Goal: Task Accomplishment & Management: Manage account settings

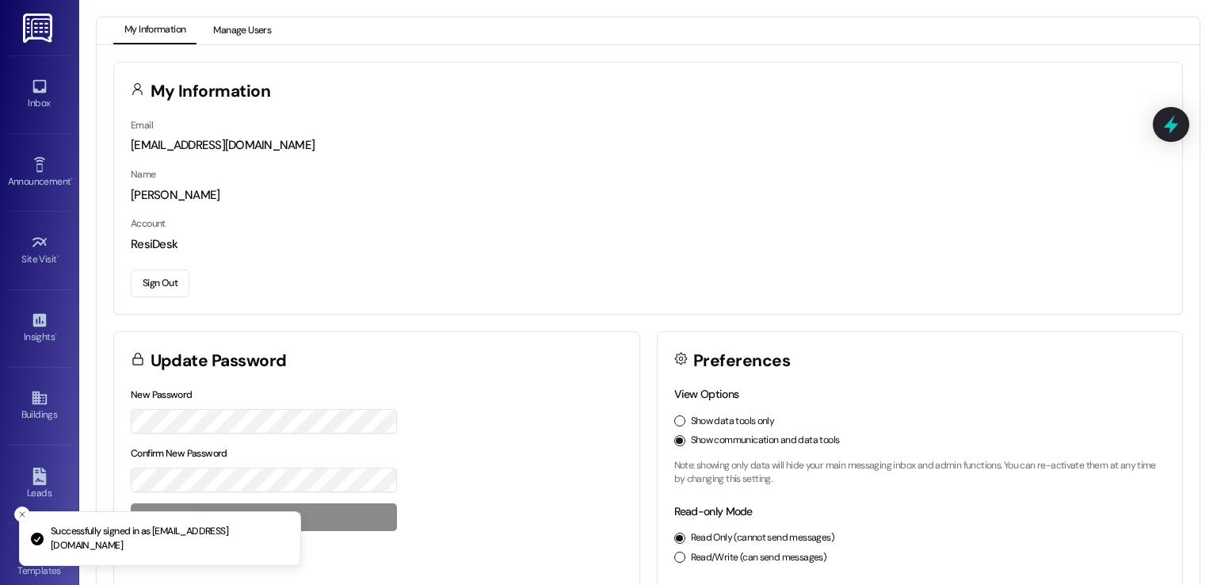
click at [225, 35] on button "Manage Users" at bounding box center [242, 30] width 80 height 27
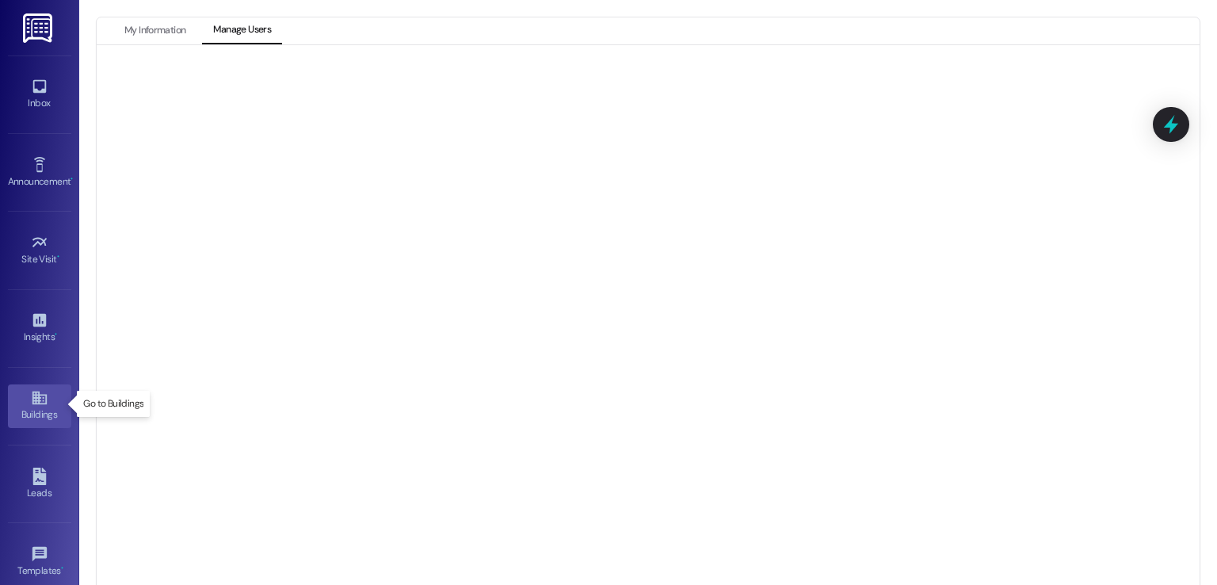
click at [35, 396] on icon at bounding box center [39, 398] width 14 height 13
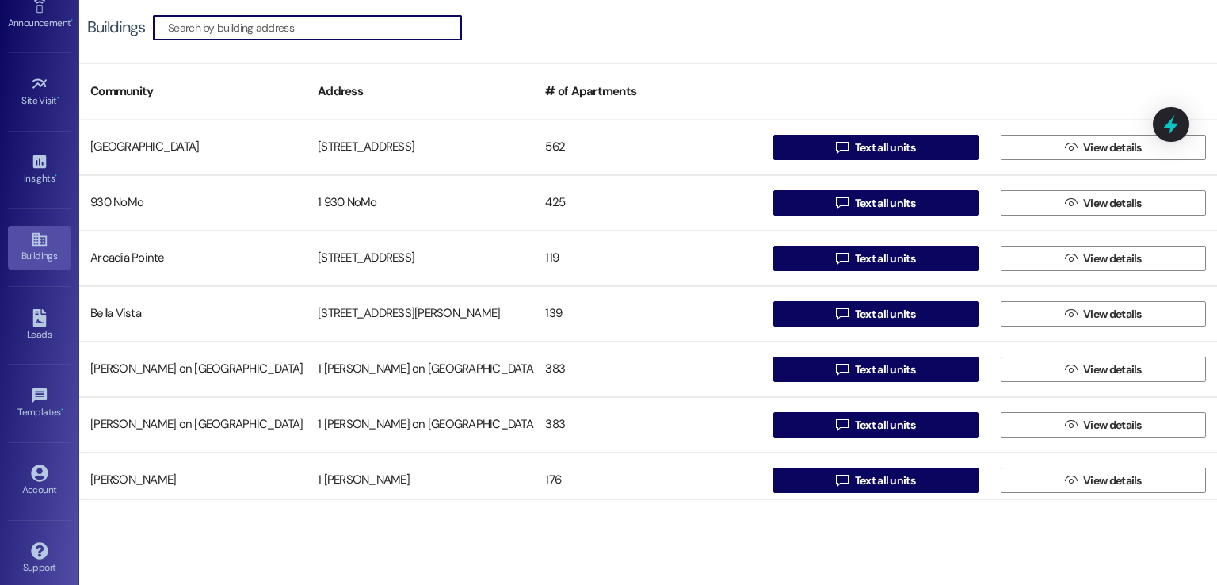
scroll to position [167, 0]
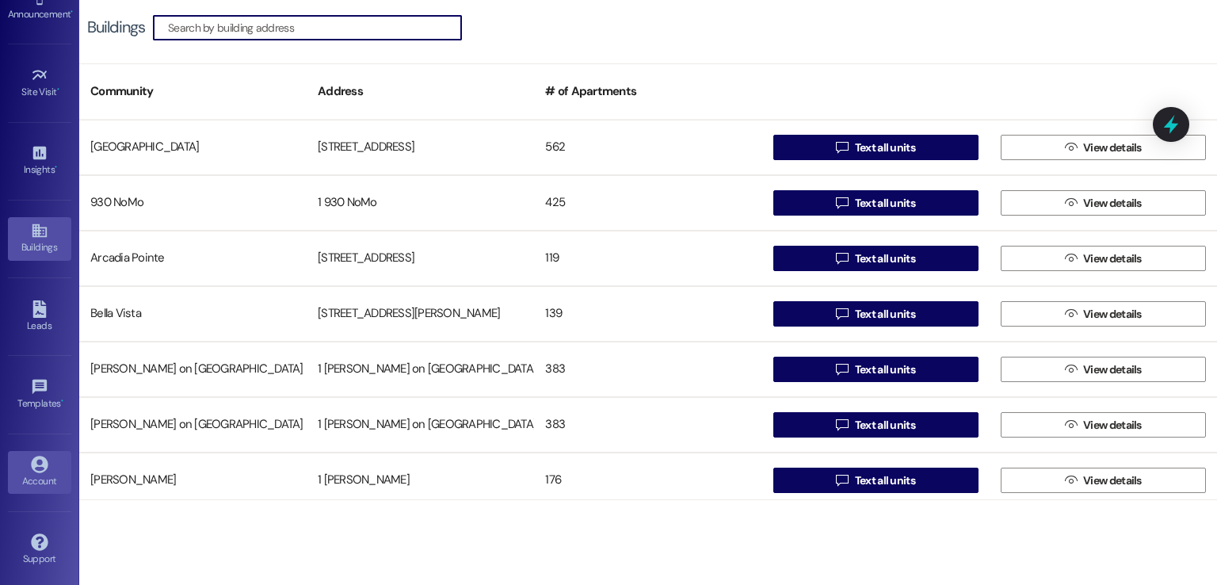
click at [36, 480] on div "Account" at bounding box center [39, 481] width 79 height 16
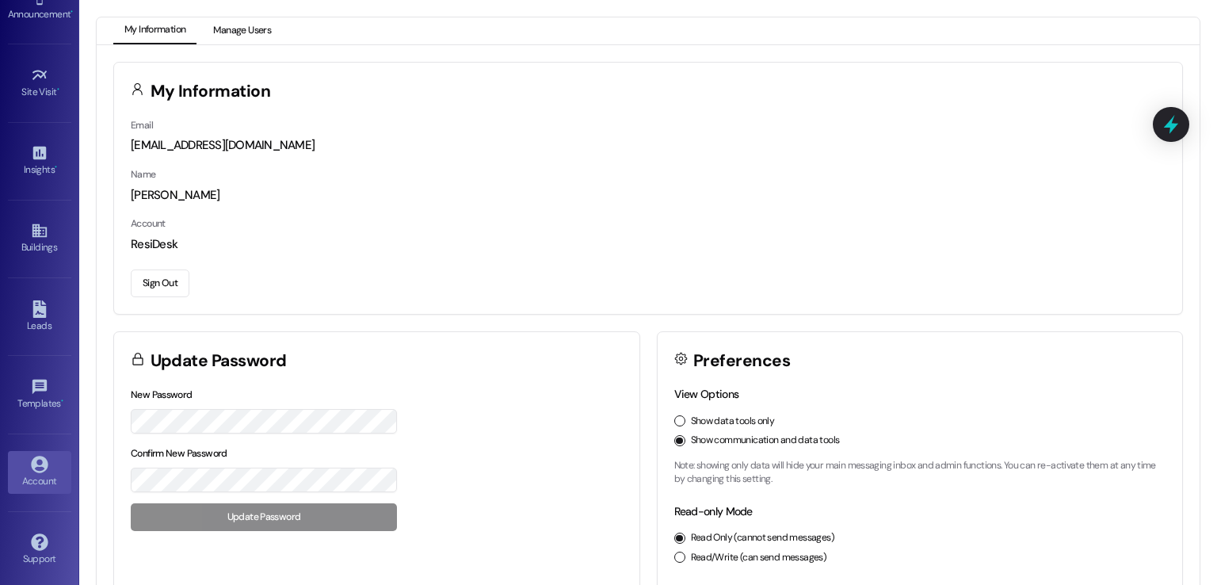
click at [253, 24] on button "Manage Users" at bounding box center [242, 30] width 80 height 27
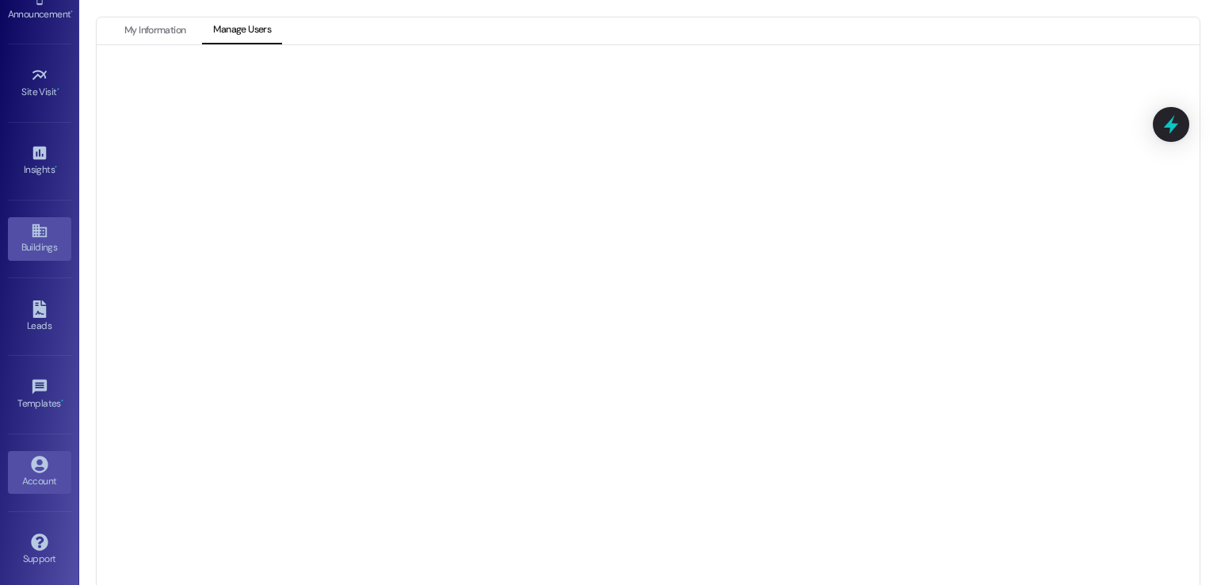
click at [29, 242] on div "Buildings" at bounding box center [39, 247] width 79 height 16
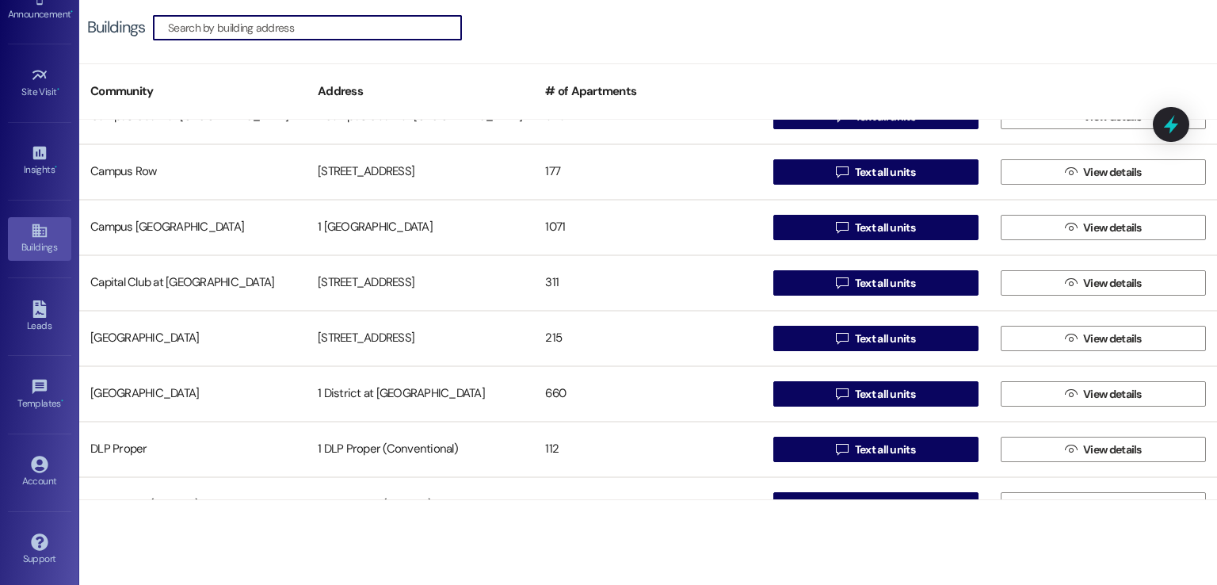
scroll to position [476, 0]
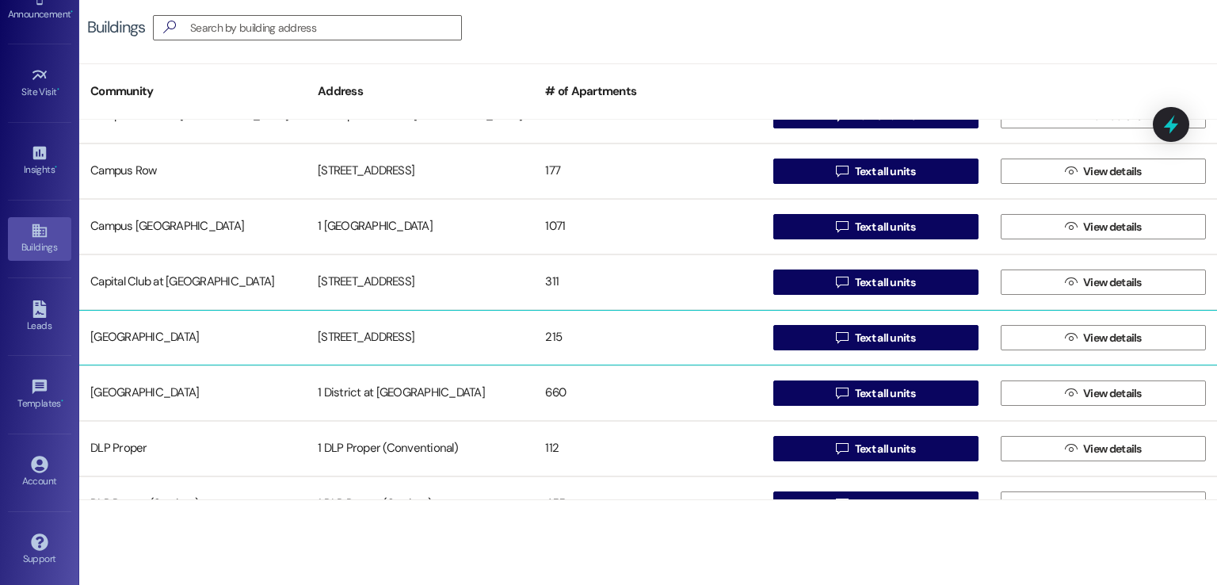
click at [353, 332] on div "[STREET_ADDRESS]" at bounding box center [420, 338] width 227 height 32
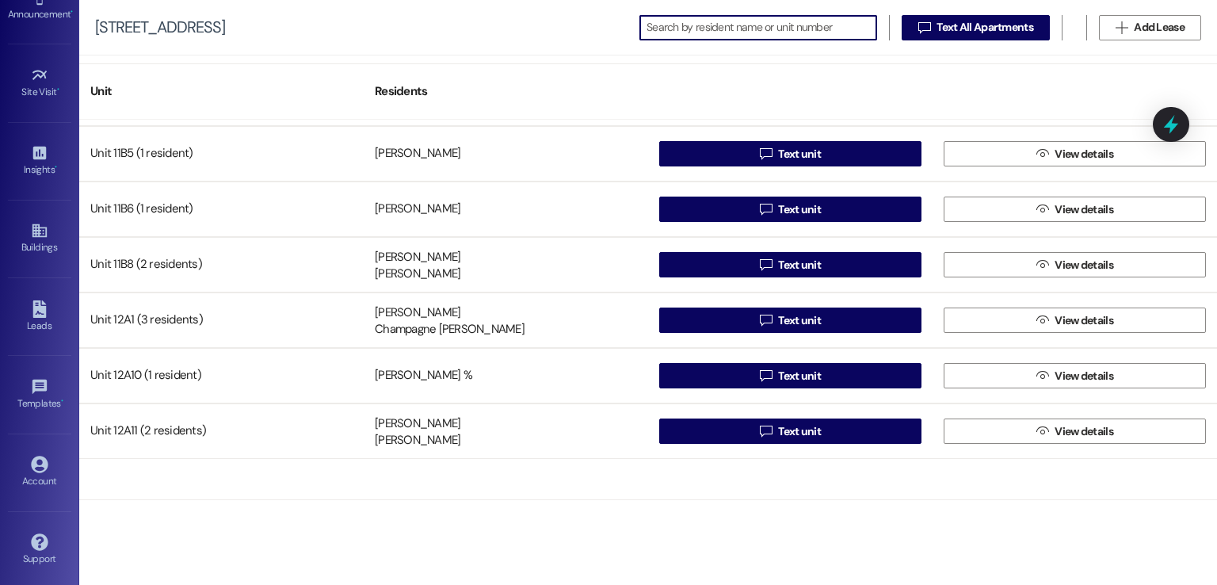
scroll to position [2536, 0]
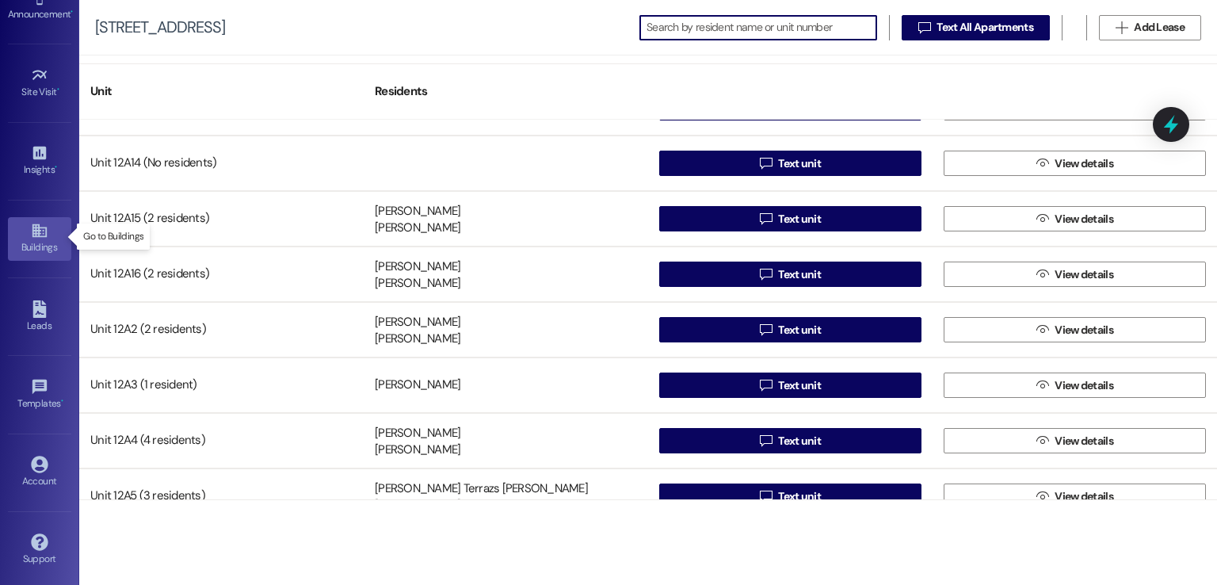
click at [37, 235] on icon at bounding box center [39, 230] width 17 height 17
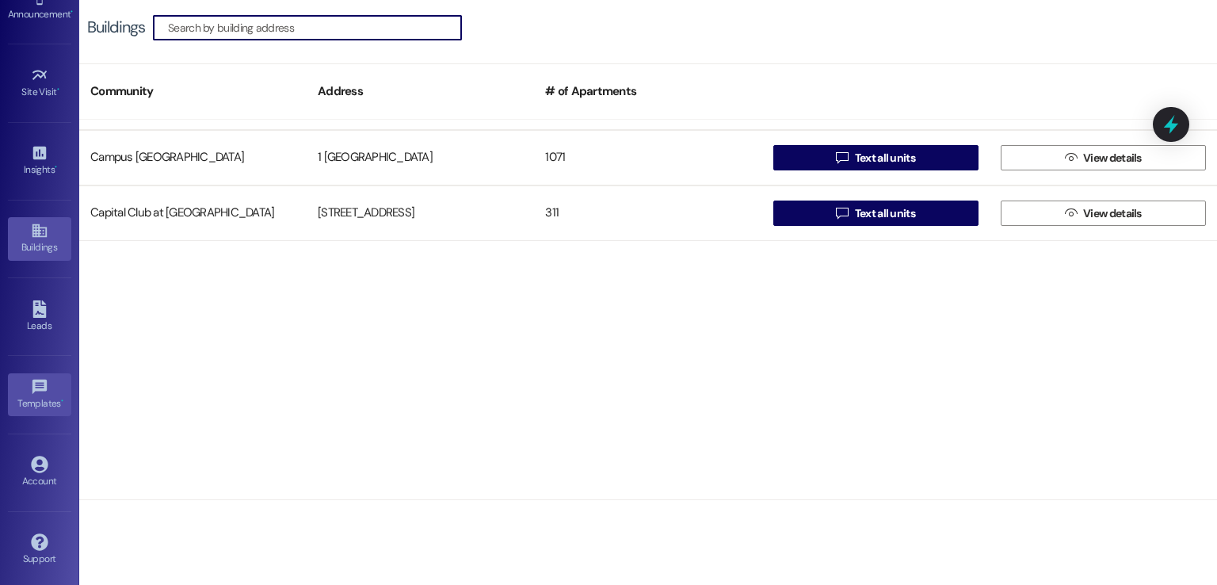
scroll to position [555, 0]
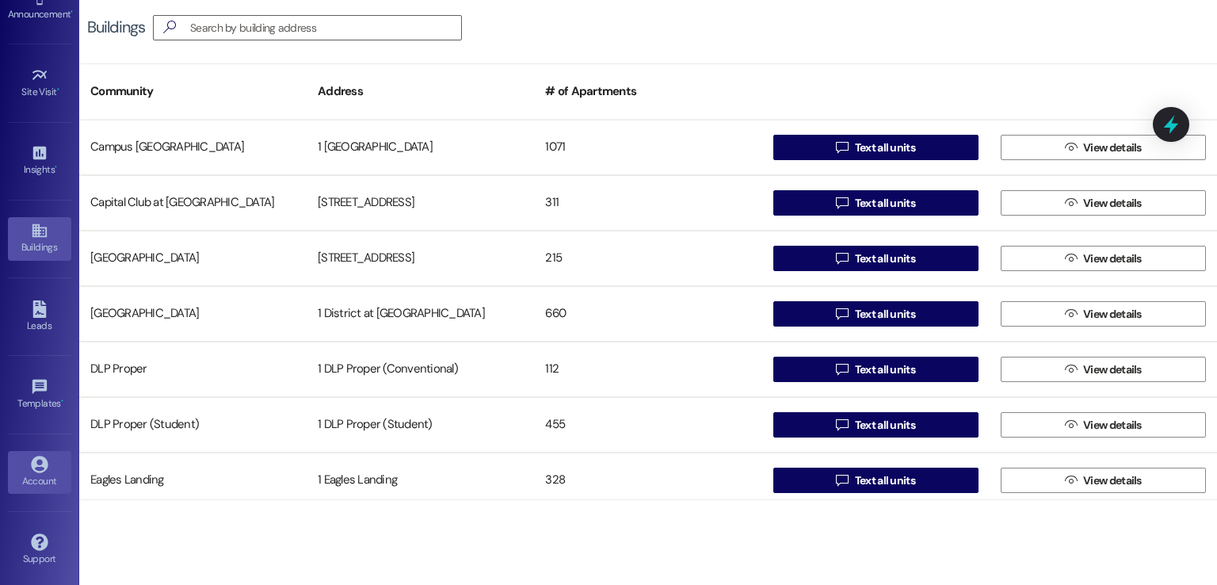
click at [36, 462] on icon at bounding box center [39, 464] width 17 height 17
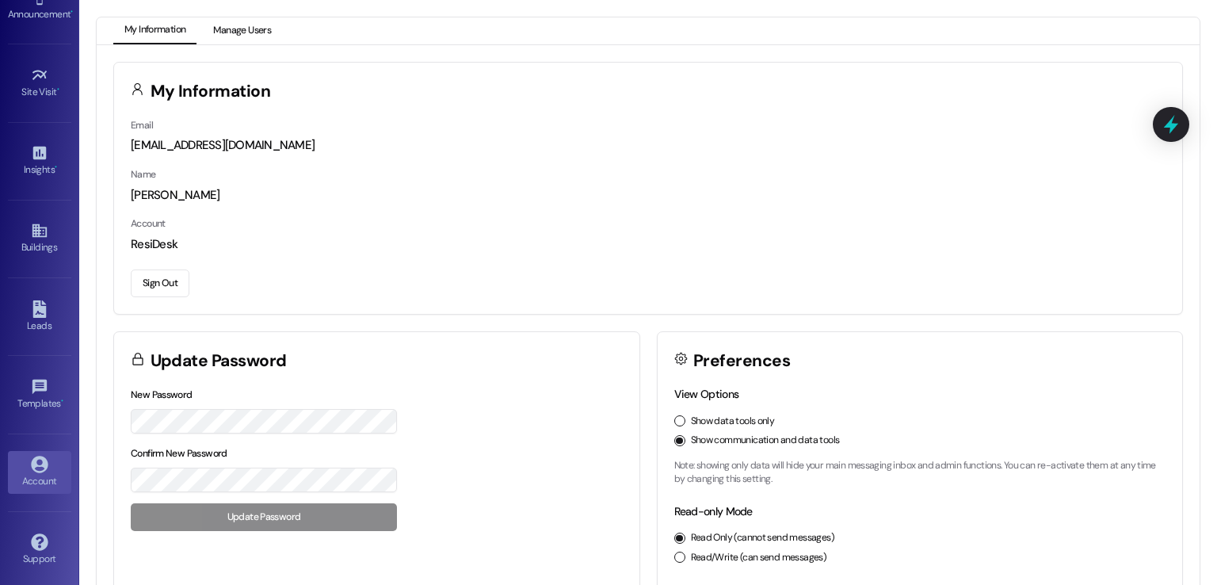
click at [252, 26] on button "Manage Users" at bounding box center [242, 30] width 80 height 27
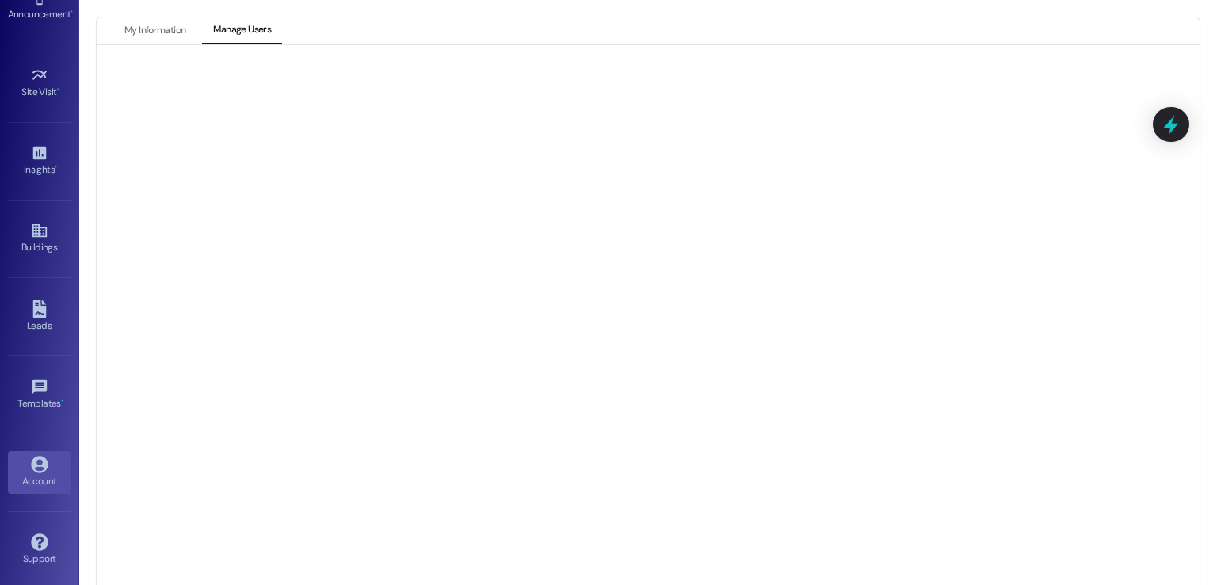
scroll to position [43, 0]
click at [24, 242] on div "Buildings" at bounding box center [39, 247] width 79 height 16
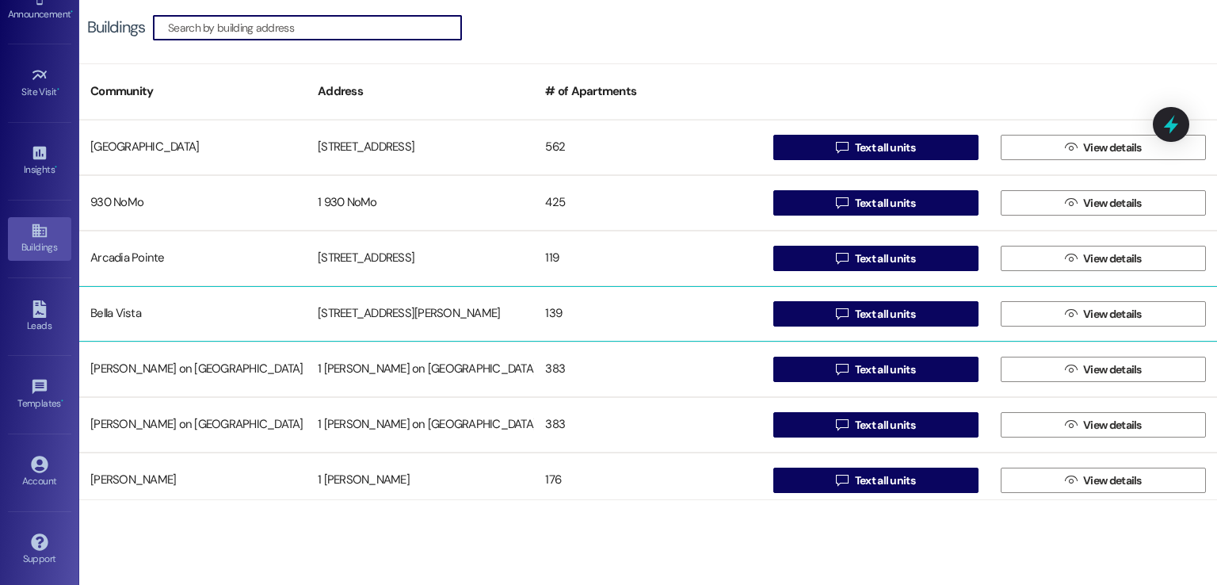
click at [412, 296] on div "Bella Vista [STREET_ADDRESS][PERSON_NAME]  Text all units  View details" at bounding box center [648, 313] width 1138 height 55
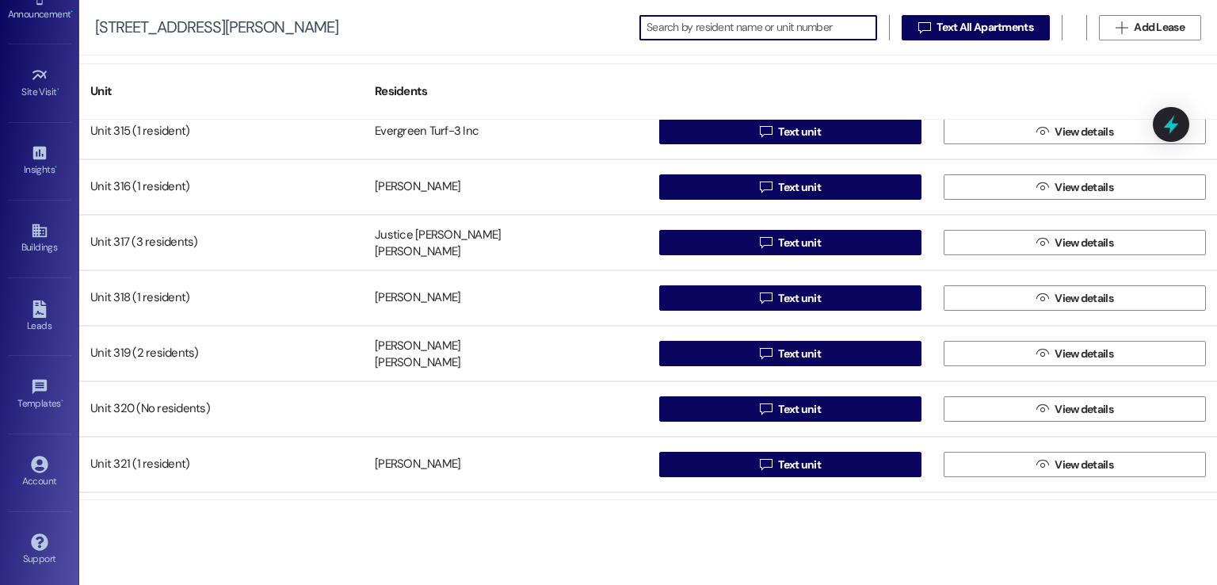
scroll to position [2854, 0]
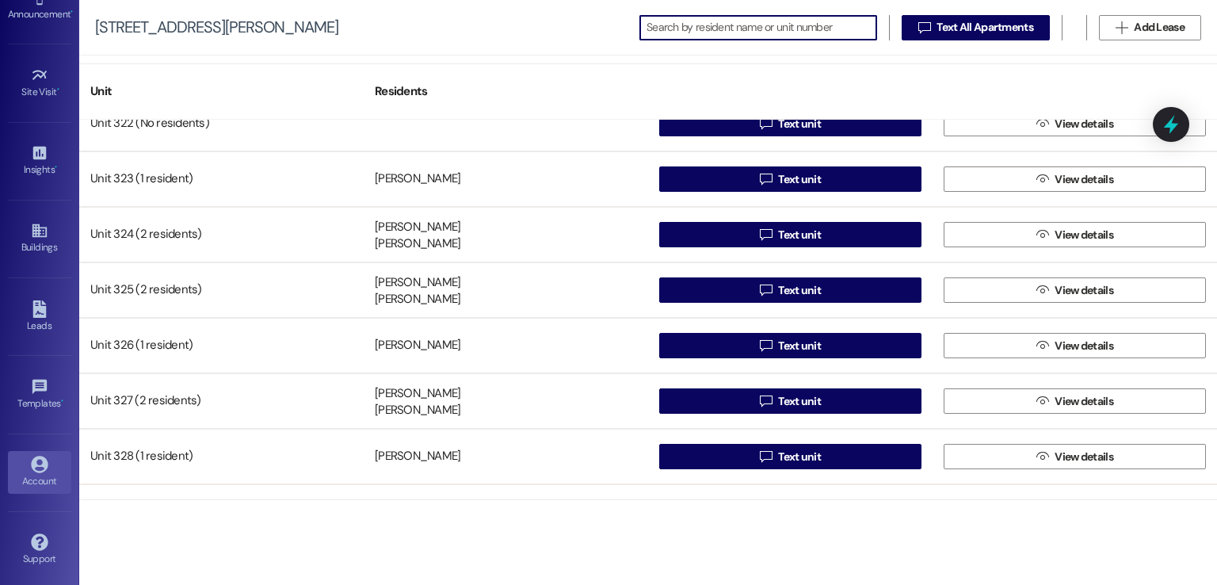
click at [31, 459] on icon at bounding box center [39, 464] width 17 height 17
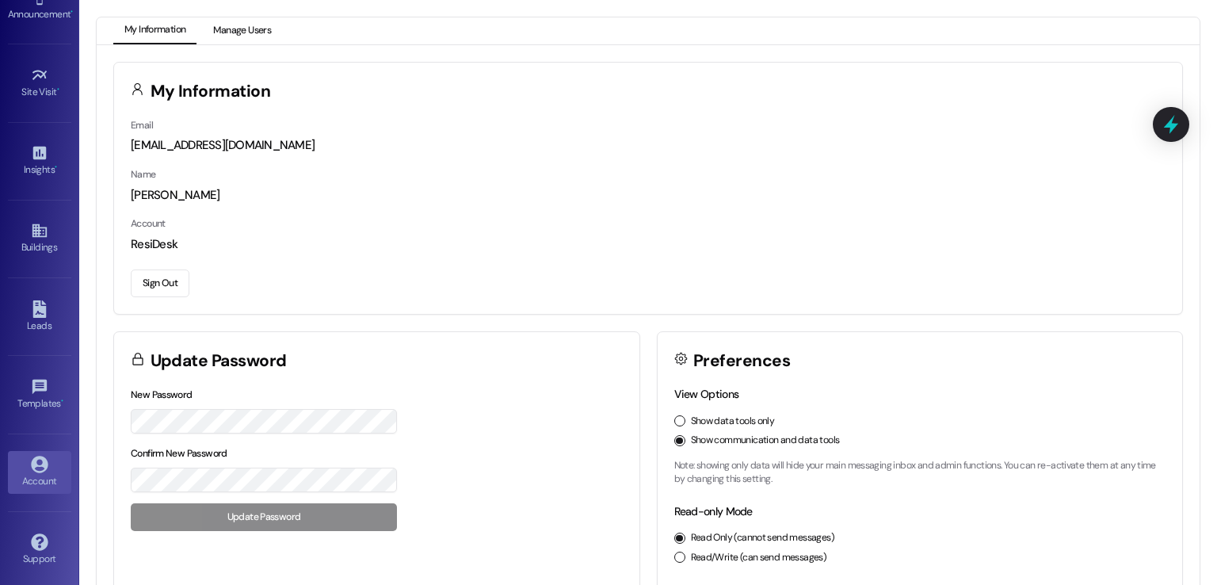
click at [258, 26] on button "Manage Users" at bounding box center [242, 30] width 80 height 27
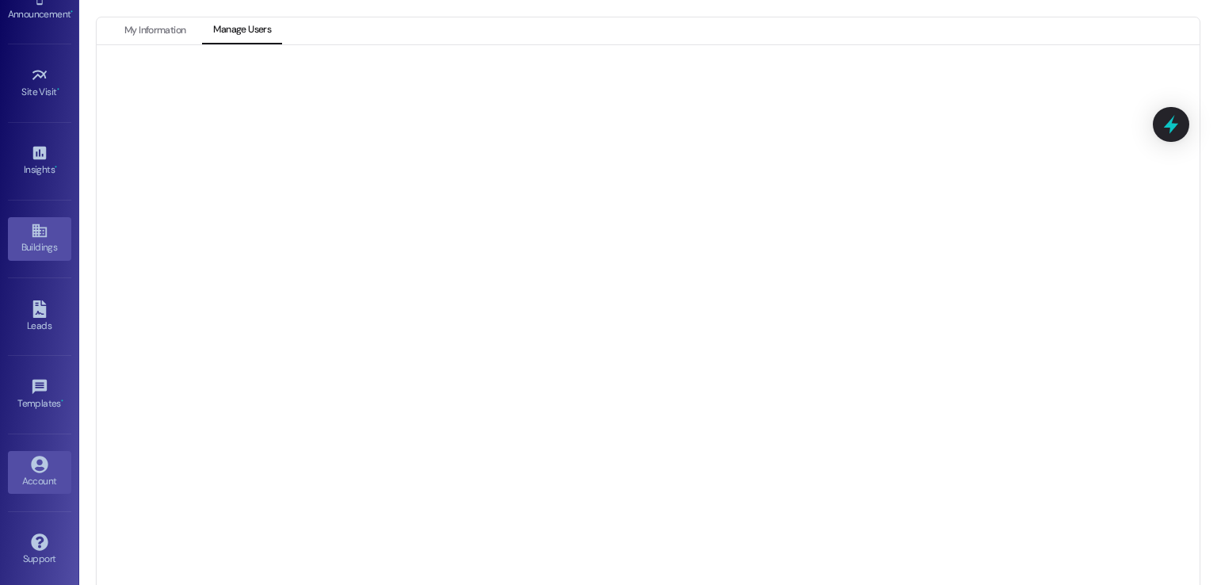
click at [31, 222] on icon at bounding box center [39, 230] width 17 height 17
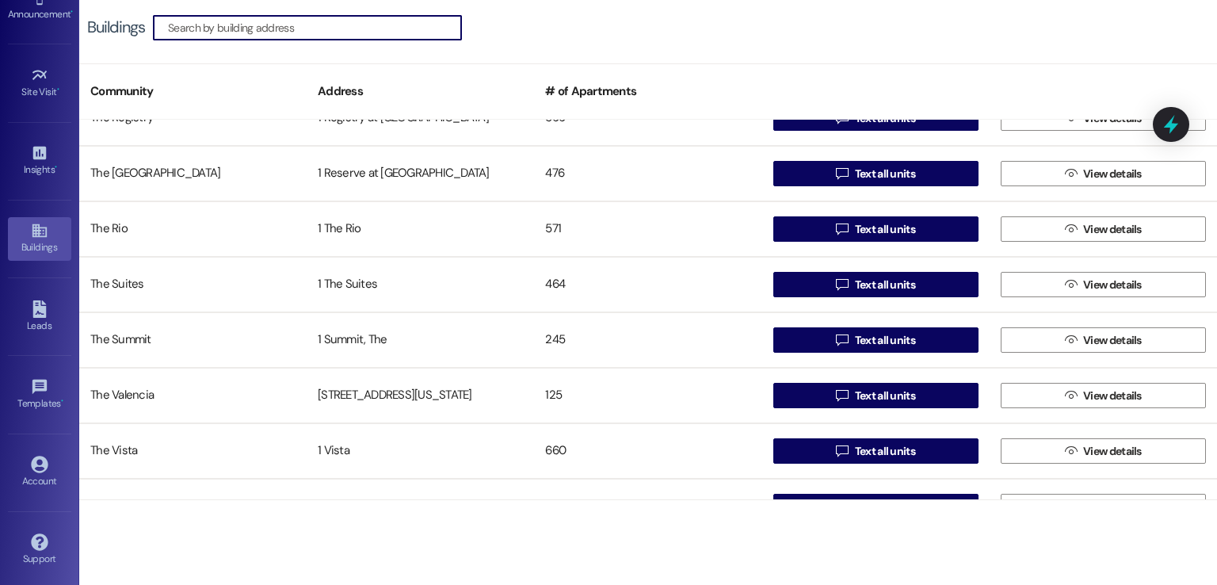
scroll to position [3329, 0]
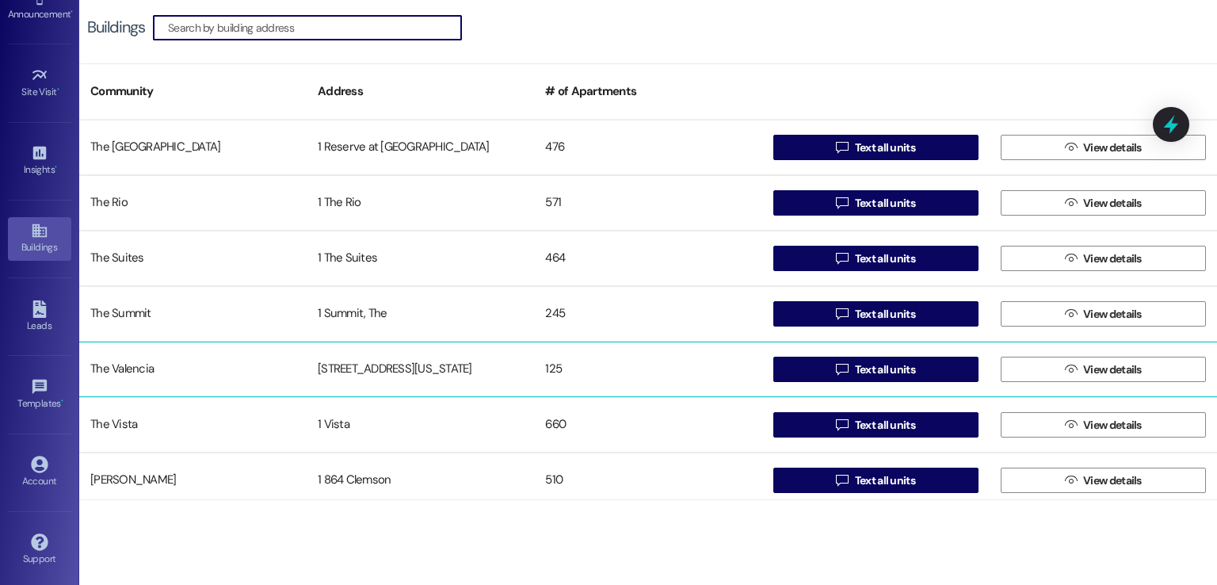
click at [365, 378] on div "[STREET_ADDRESS][US_STATE]" at bounding box center [420, 370] width 227 height 32
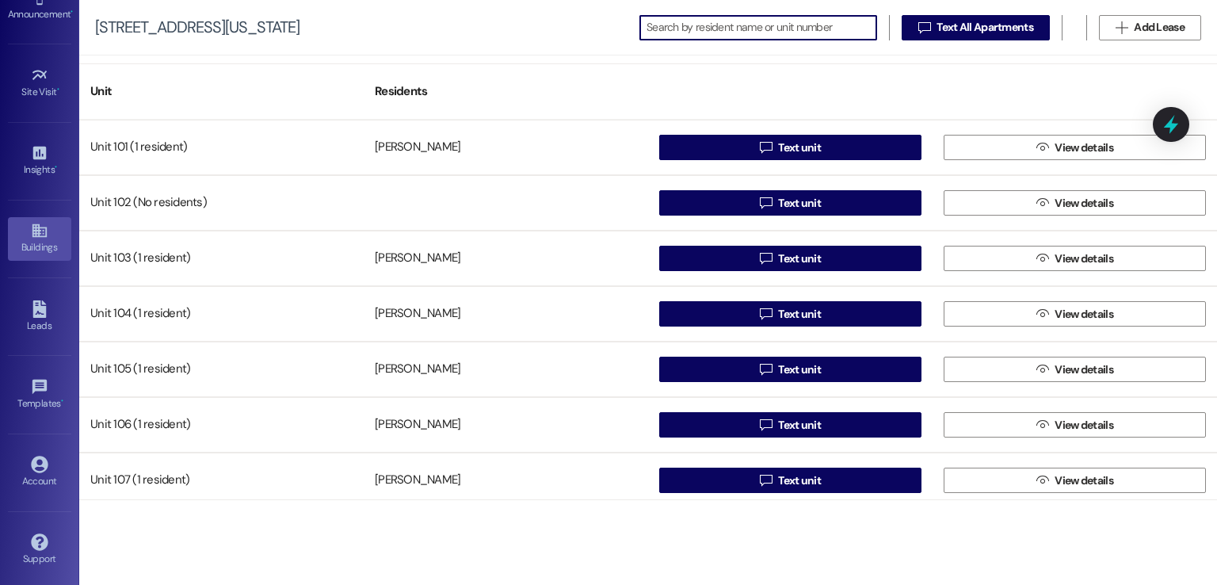
click at [41, 241] on div "Buildings" at bounding box center [39, 247] width 79 height 16
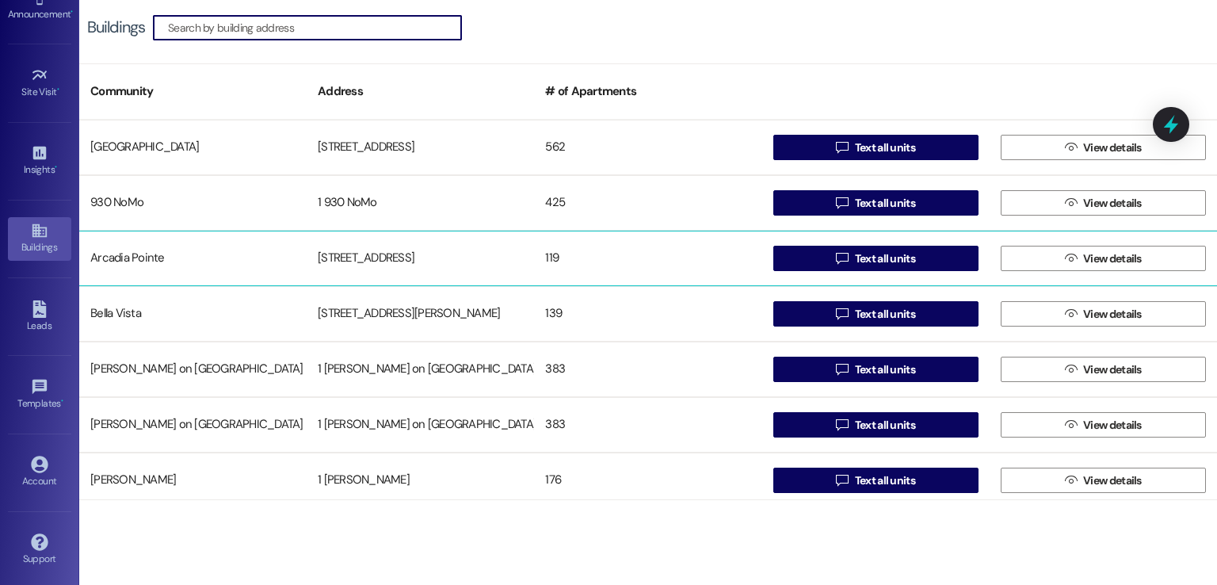
click at [380, 250] on div "[STREET_ADDRESS]" at bounding box center [420, 259] width 227 height 32
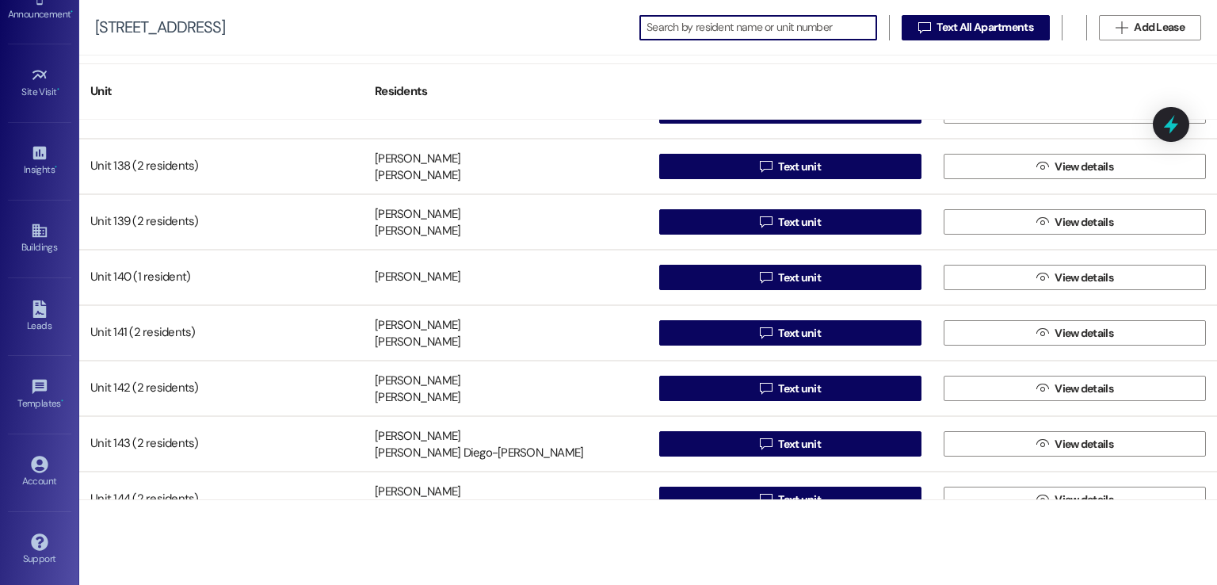
scroll to position [2457, 0]
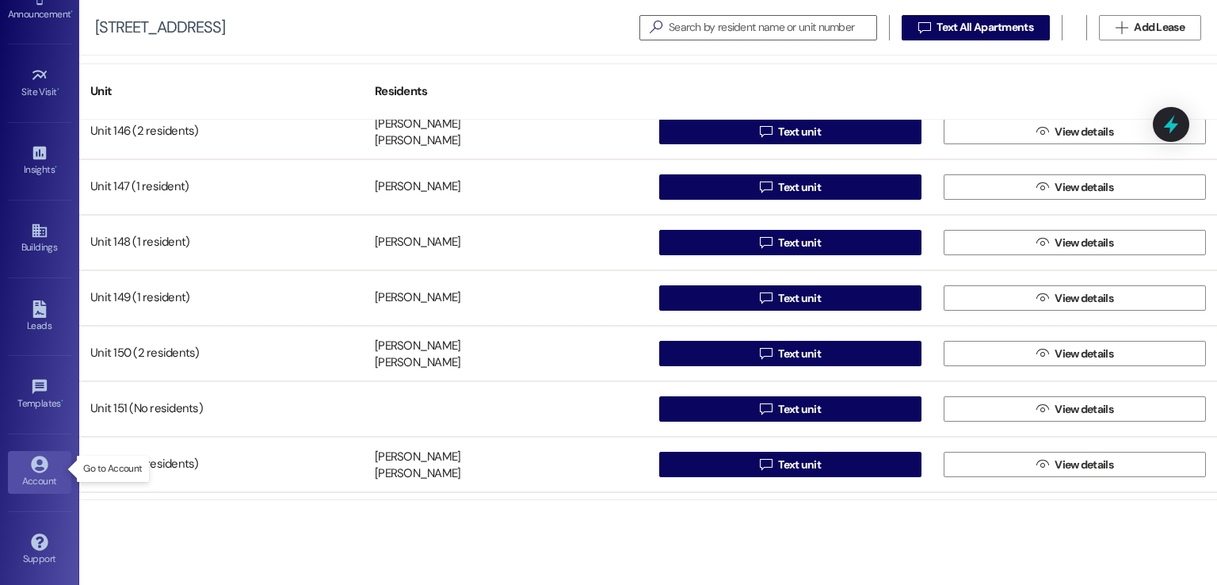
click at [44, 474] on div "Account" at bounding box center [39, 481] width 79 height 16
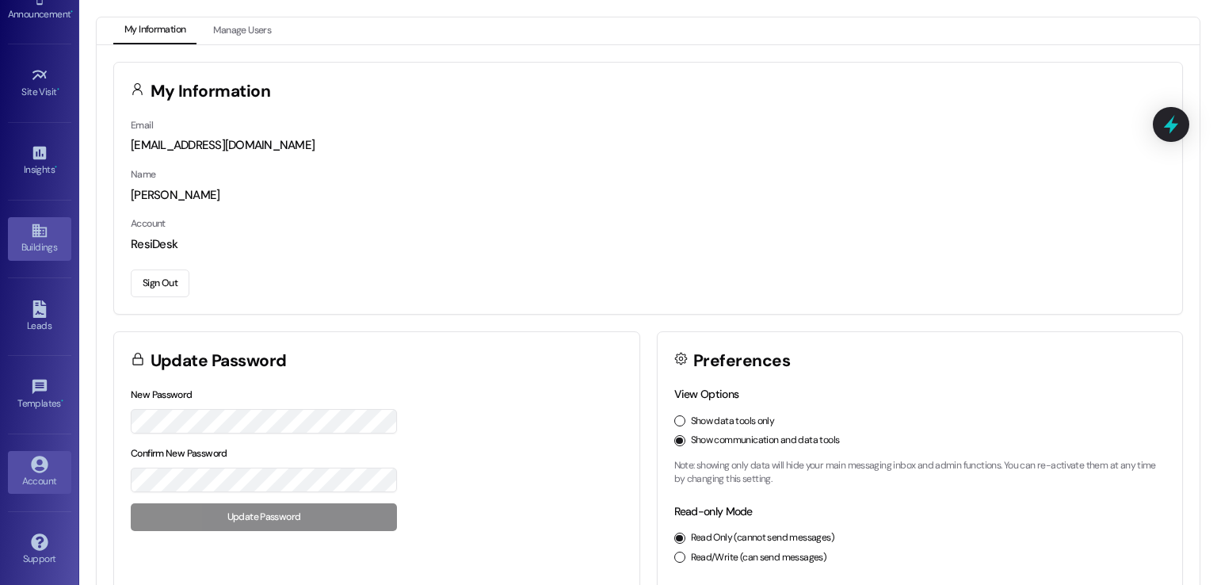
click at [41, 230] on icon at bounding box center [39, 230] width 17 height 17
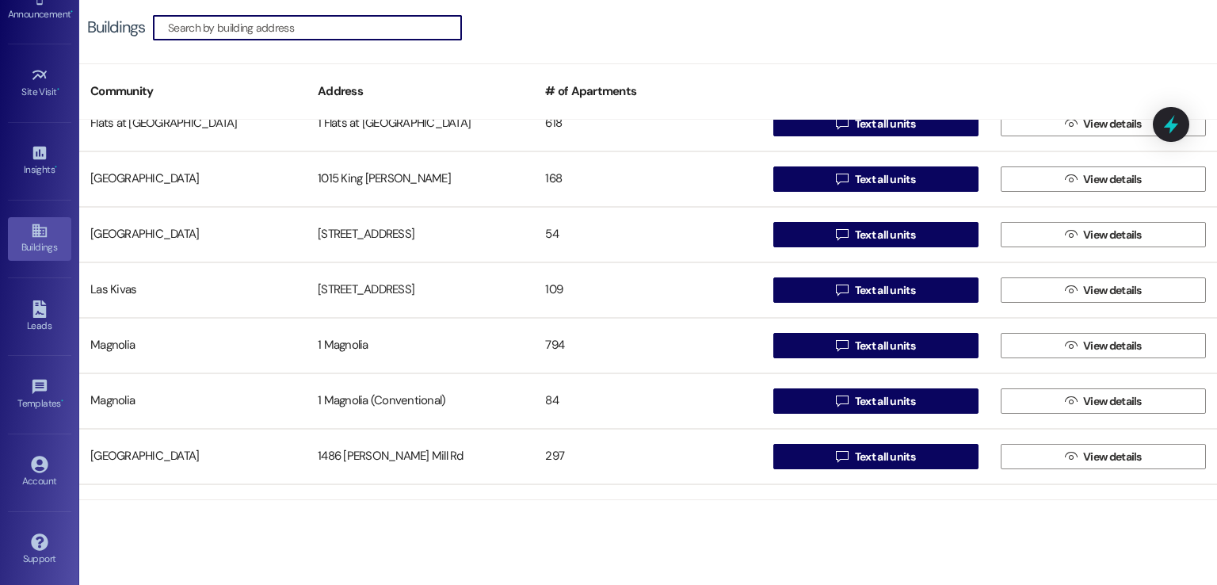
scroll to position [1110, 0]
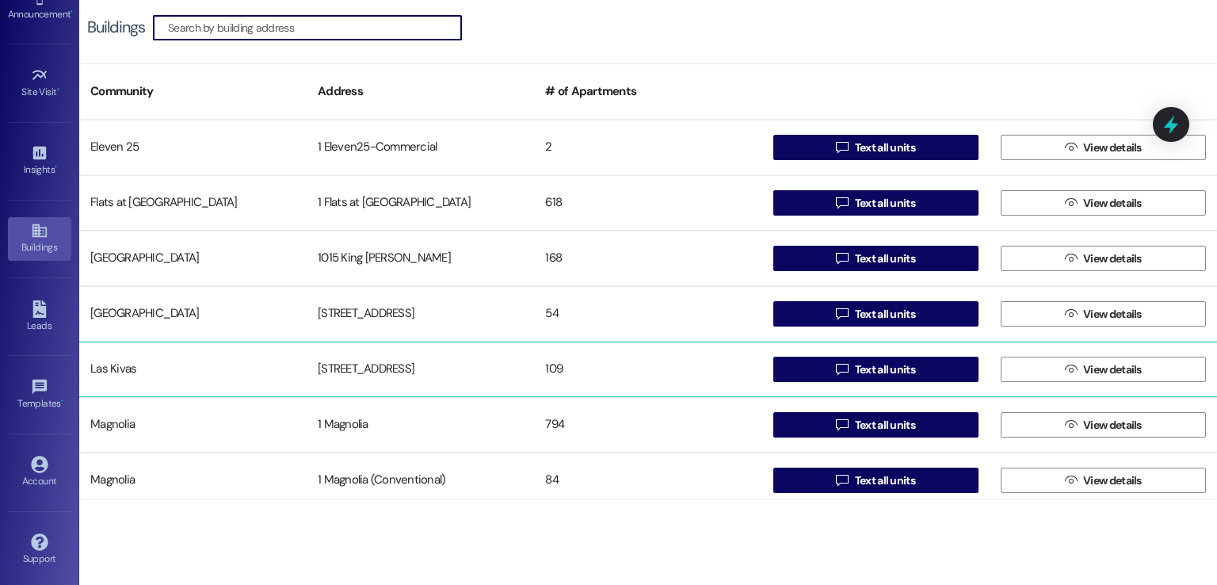
click at [345, 356] on div "[STREET_ADDRESS]" at bounding box center [420, 370] width 227 height 32
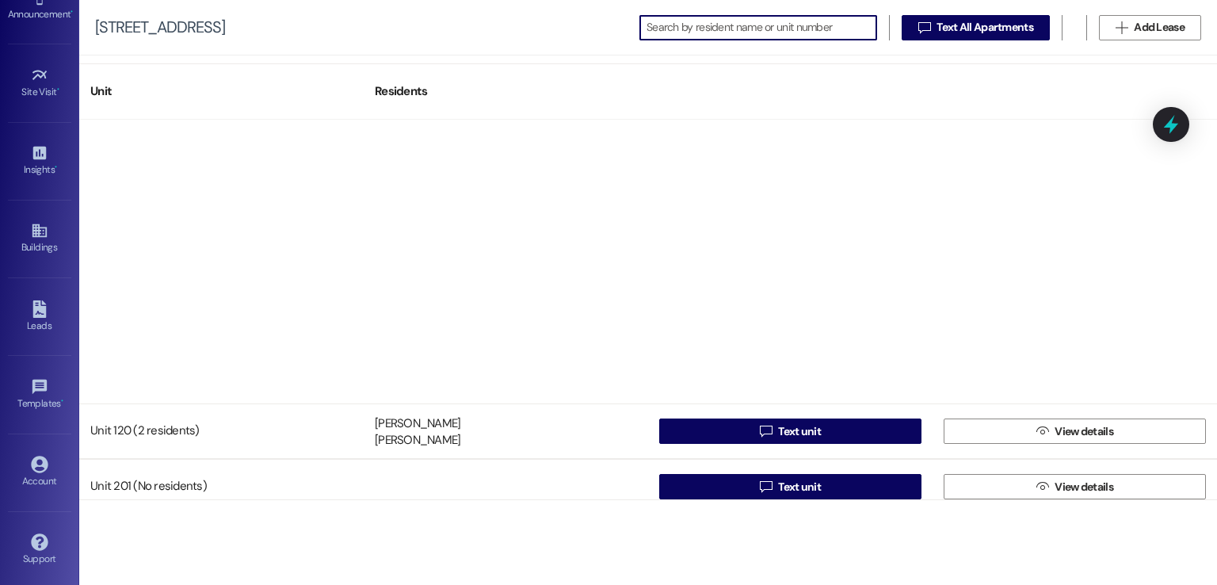
scroll to position [1110, 0]
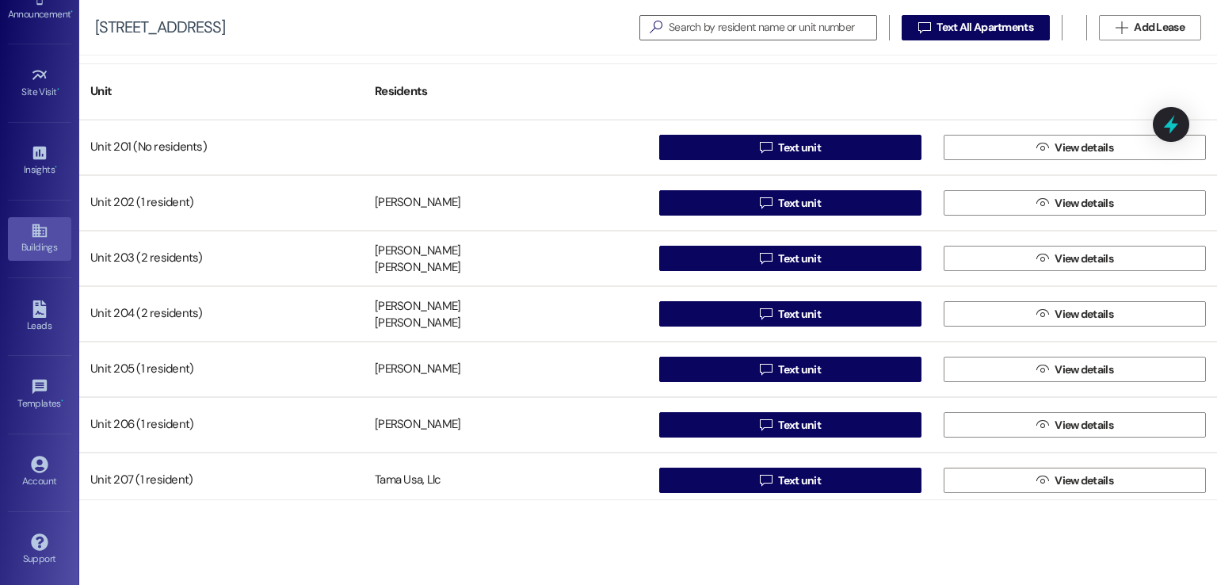
click at [40, 239] on div "Buildings" at bounding box center [39, 247] width 79 height 16
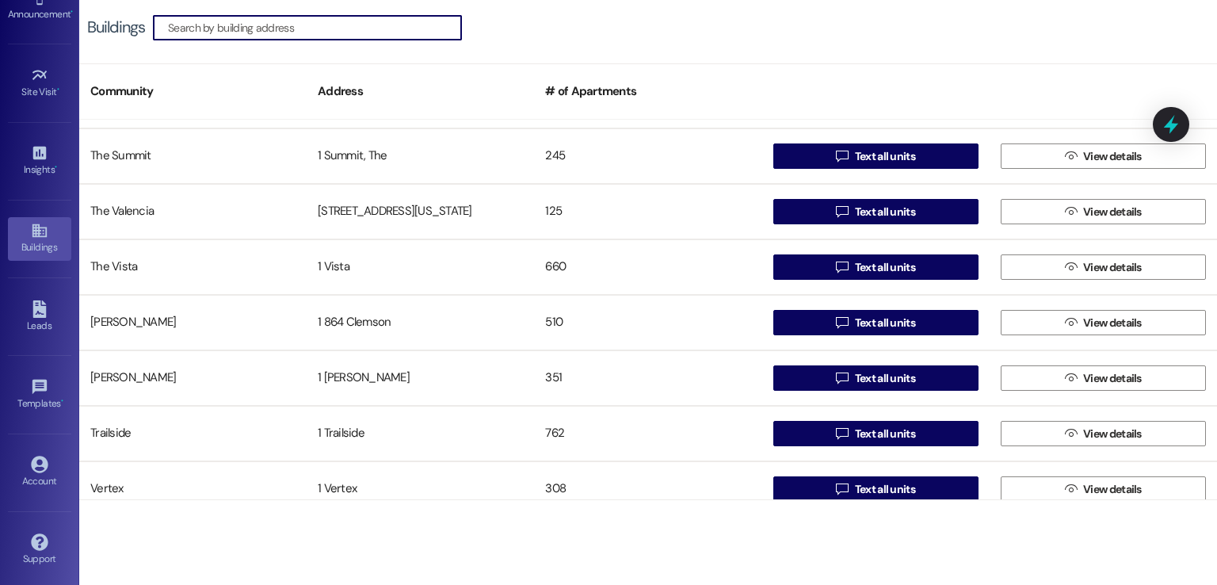
scroll to position [3488, 0]
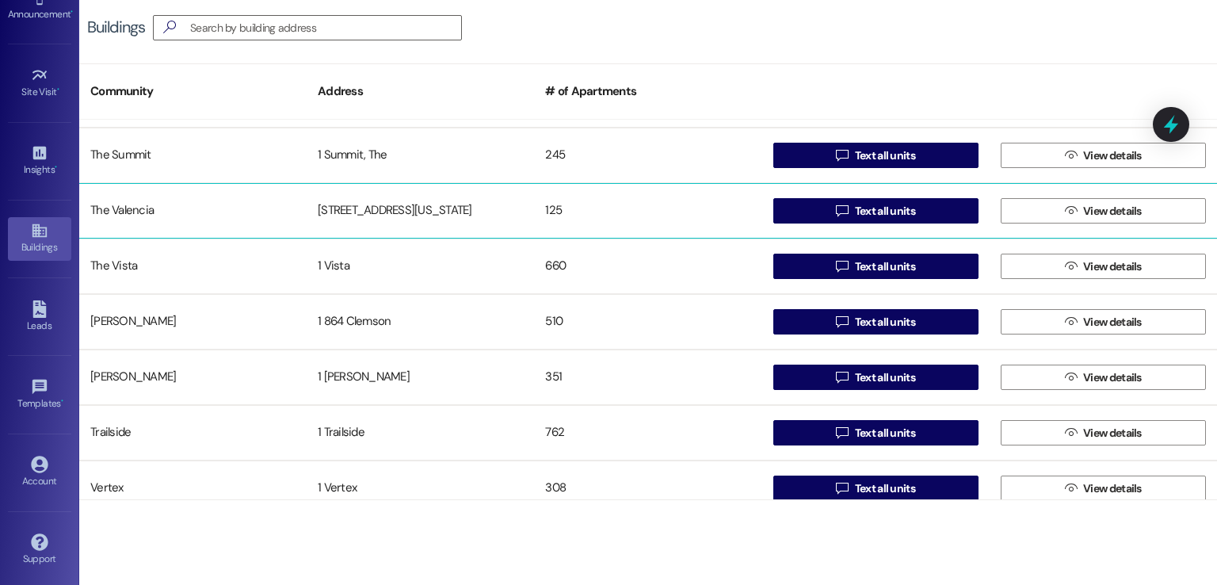
click at [385, 210] on div "[STREET_ADDRESS][US_STATE]" at bounding box center [420, 211] width 227 height 32
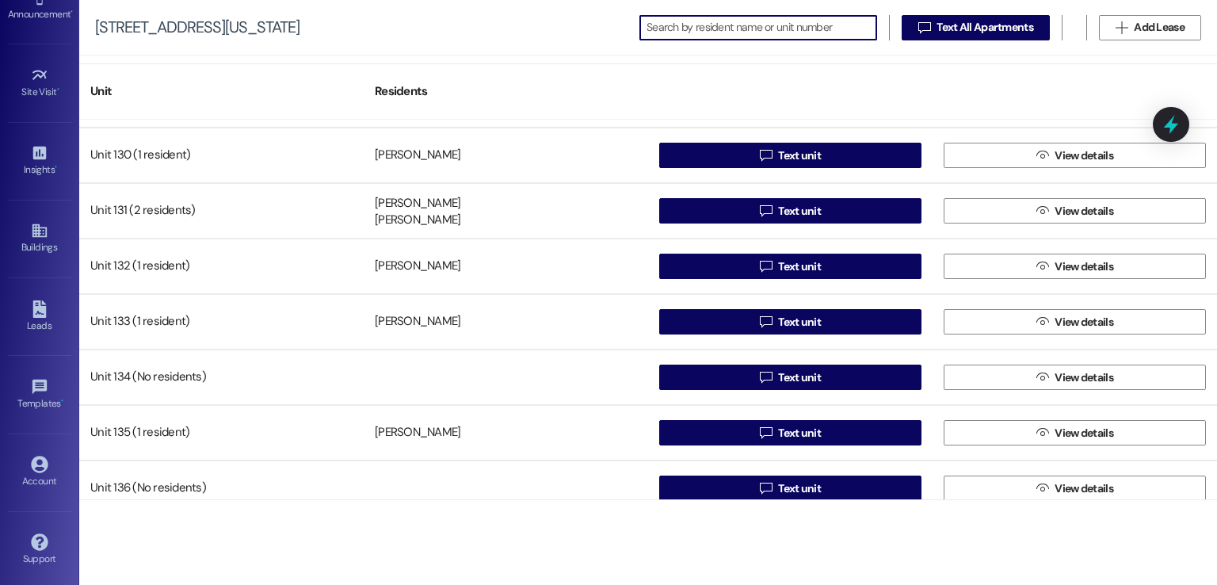
scroll to position [1902, 0]
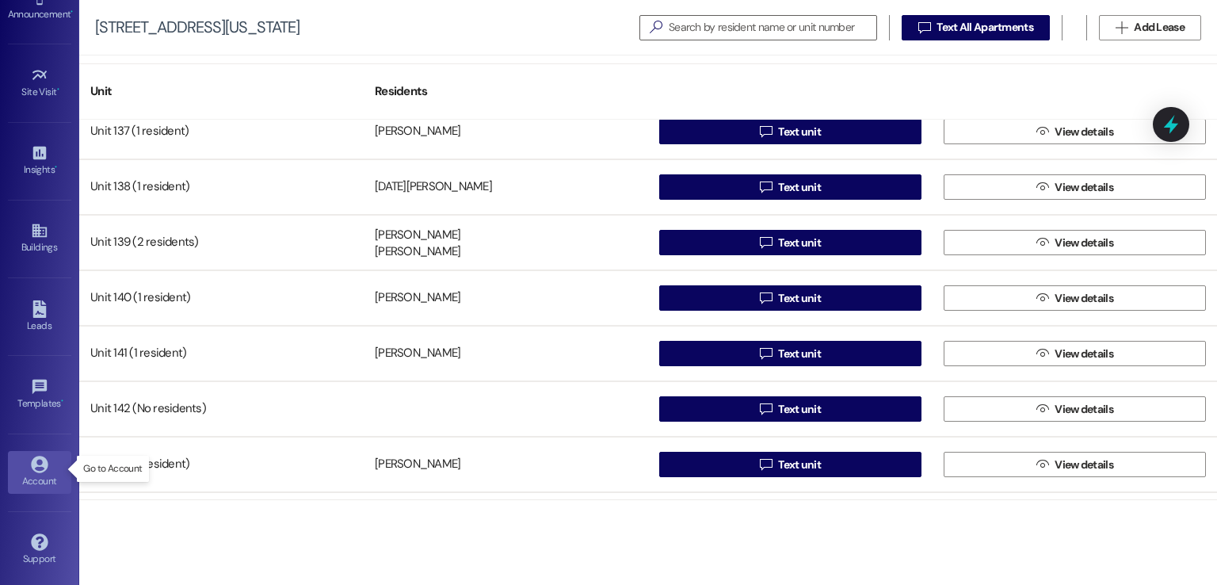
click at [34, 465] on icon at bounding box center [39, 464] width 17 height 17
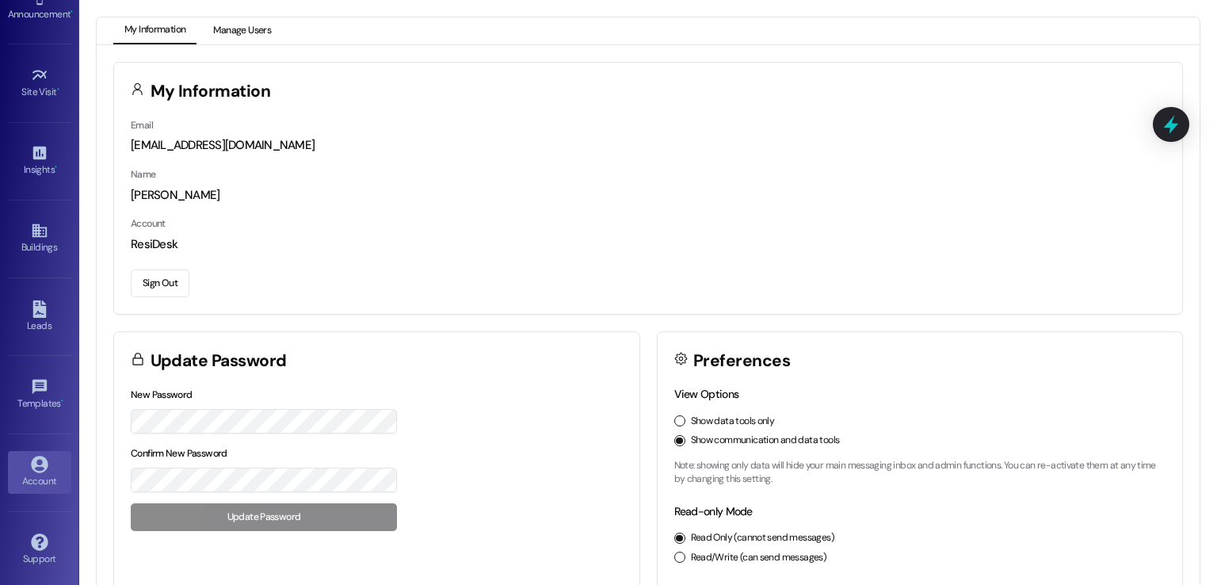
click at [252, 29] on button "Manage Users" at bounding box center [242, 30] width 80 height 27
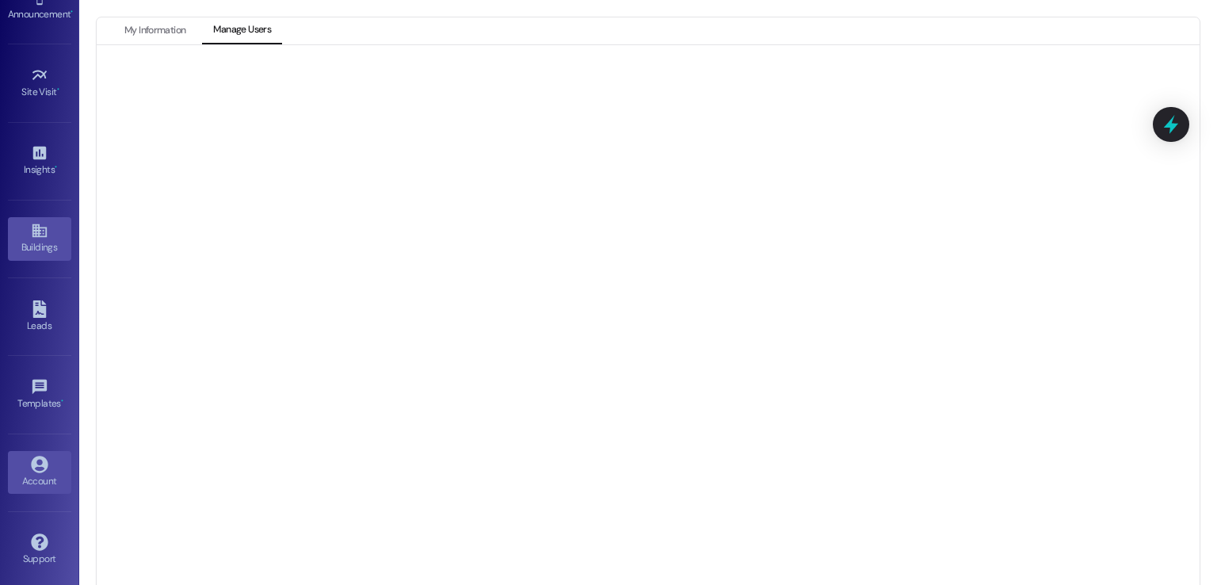
click at [44, 228] on icon at bounding box center [39, 230] width 17 height 17
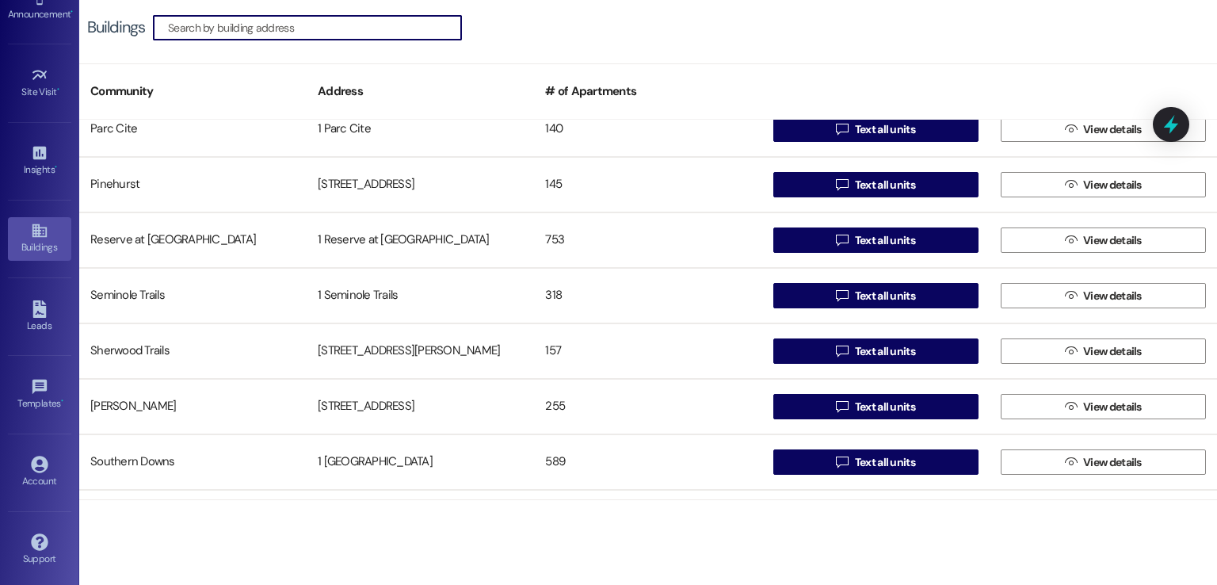
scroll to position [2219, 0]
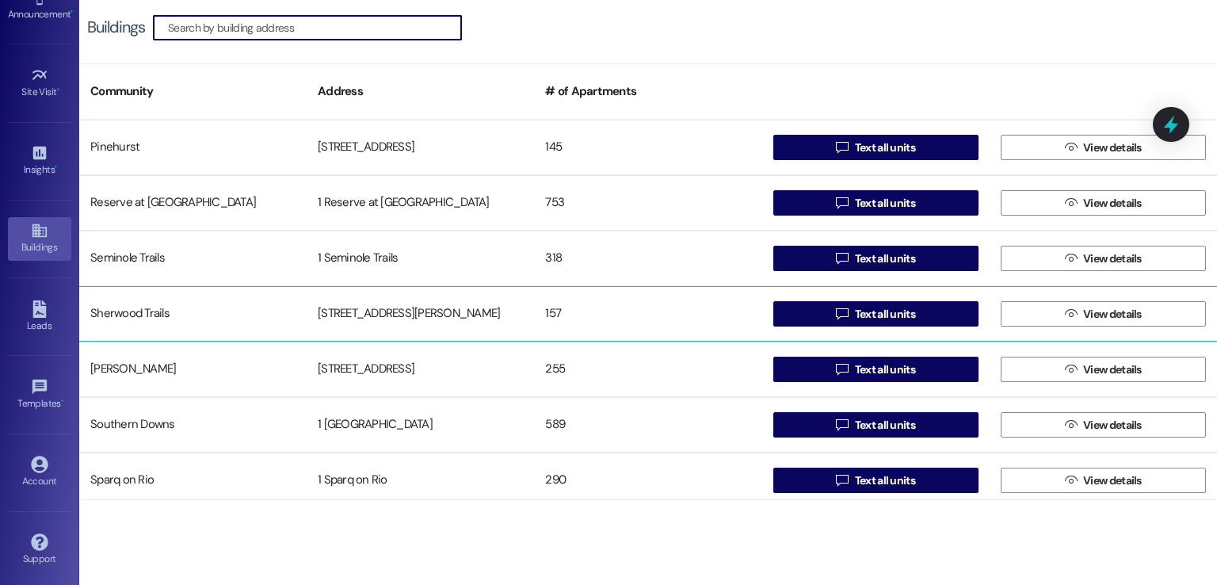
click at [370, 312] on div "[STREET_ADDRESS][PERSON_NAME]" at bounding box center [420, 314] width 227 height 32
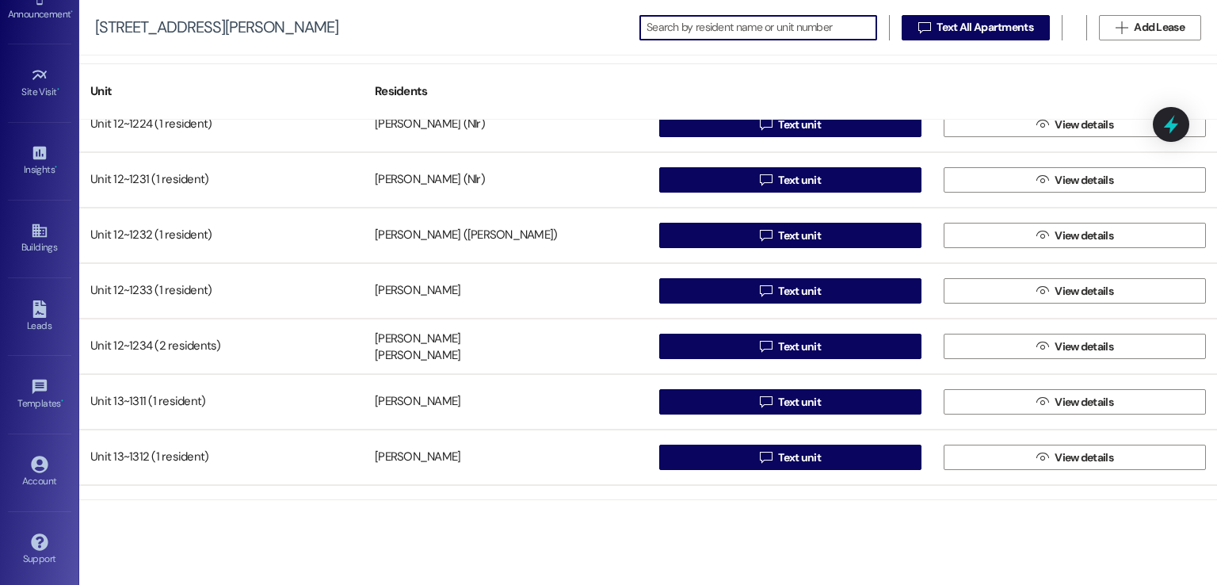
scroll to position [1744, 0]
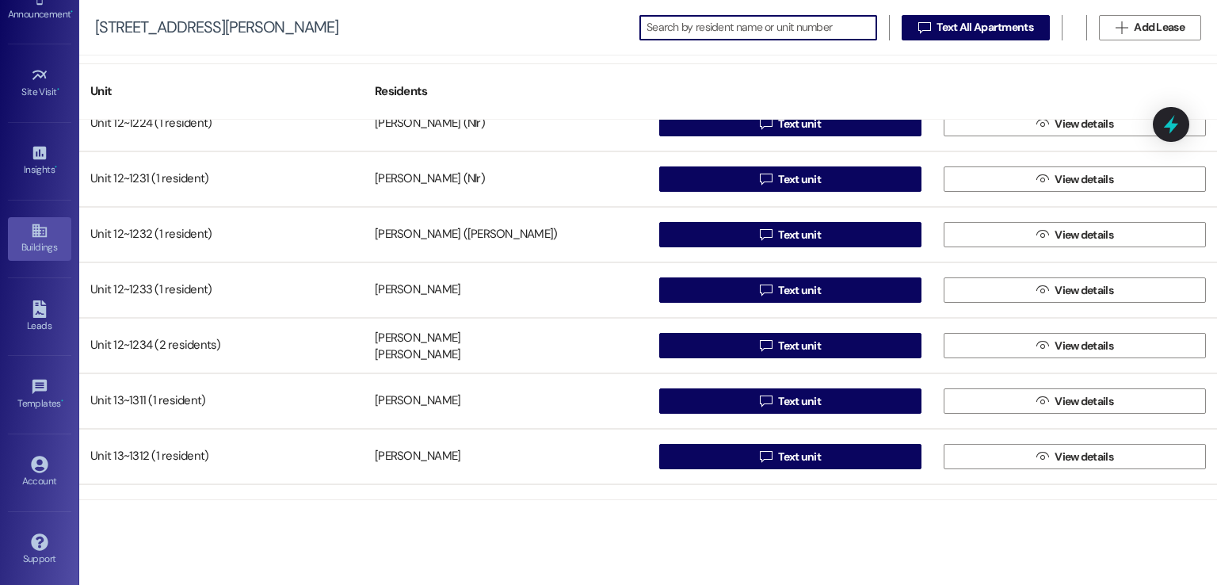
click at [39, 241] on div "Buildings" at bounding box center [39, 247] width 79 height 16
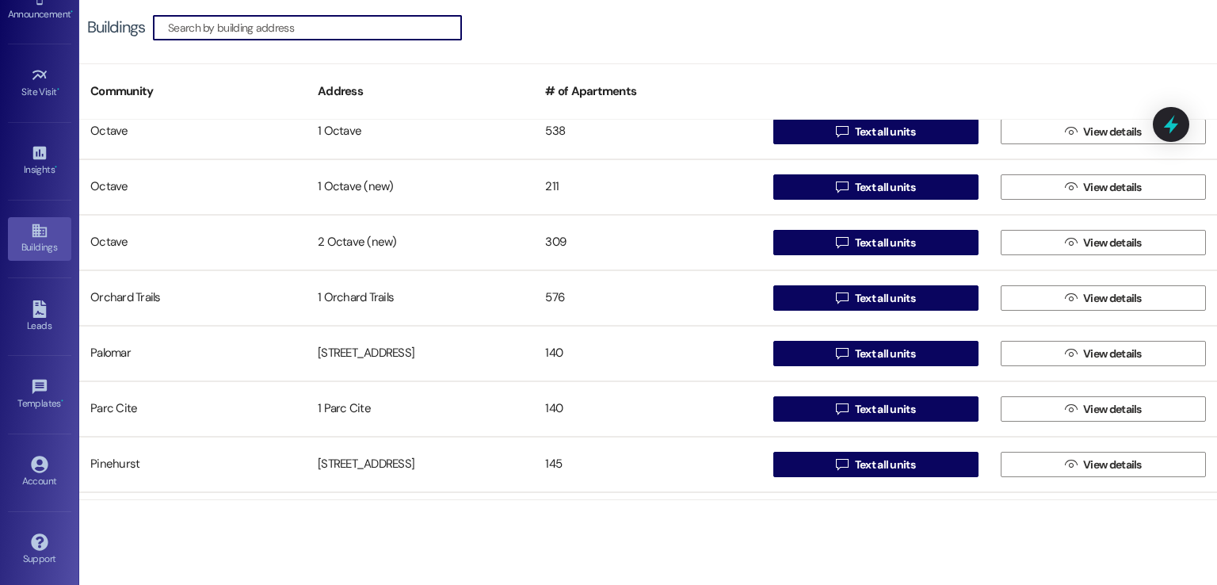
scroll to position [1982, 0]
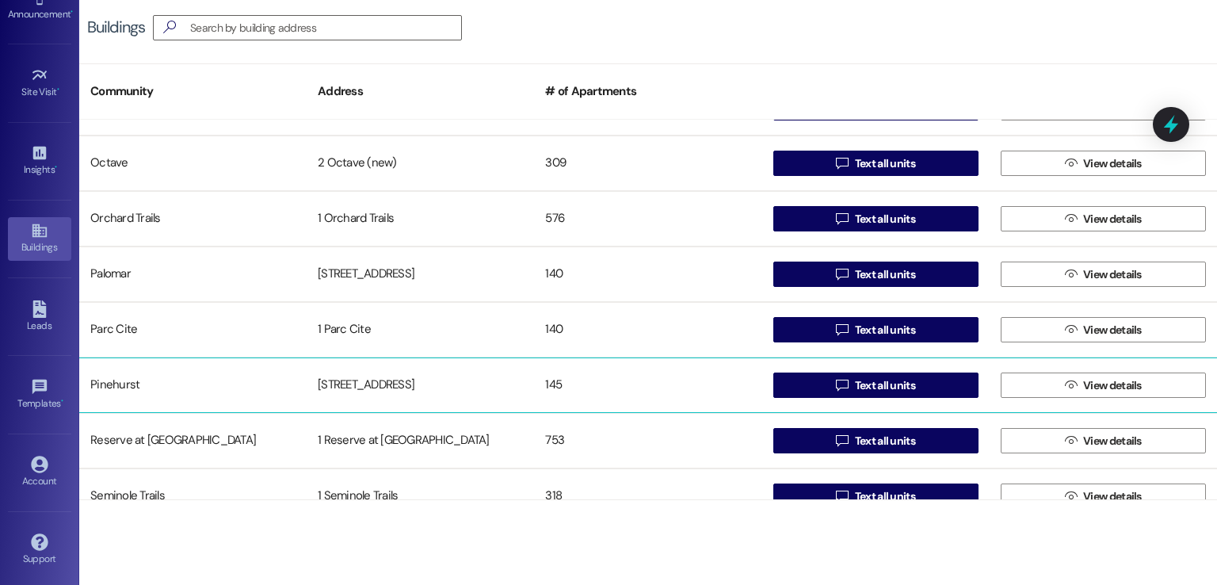
click at [430, 375] on div "[STREET_ADDRESS]" at bounding box center [420, 385] width 227 height 32
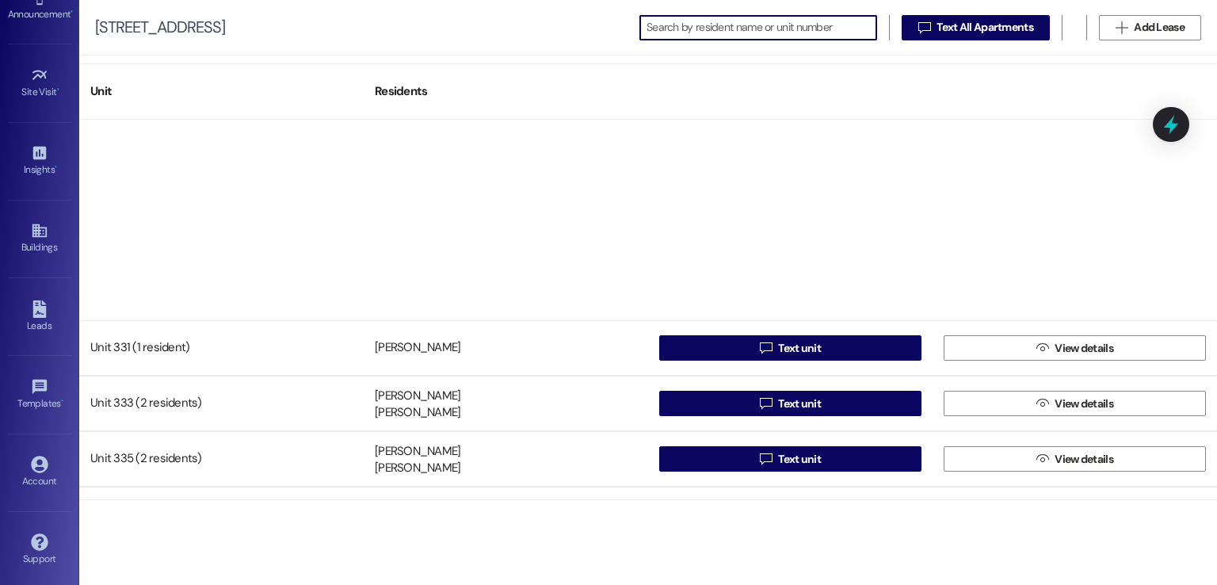
scroll to position [2457, 0]
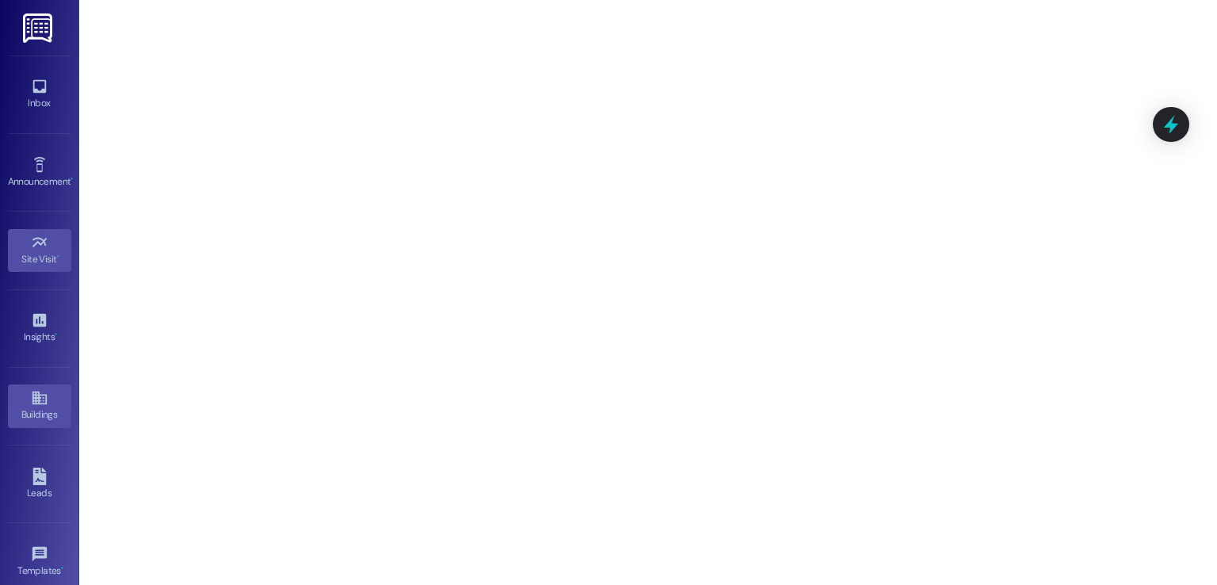
click at [25, 398] on link "Buildings" at bounding box center [39, 405] width 63 height 43
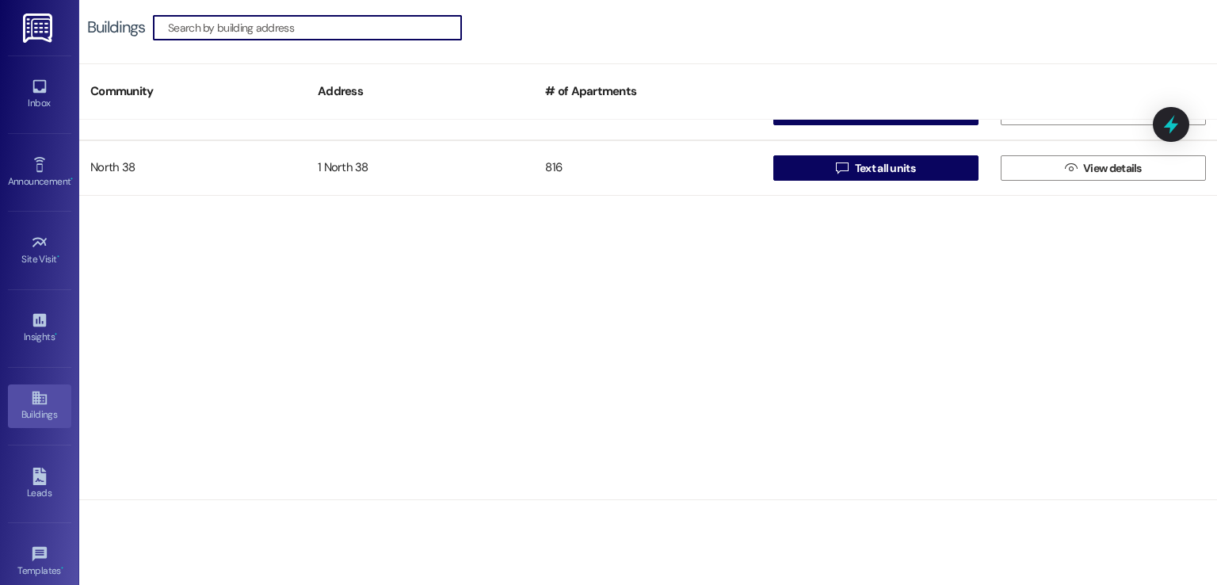
scroll to position [1823, 0]
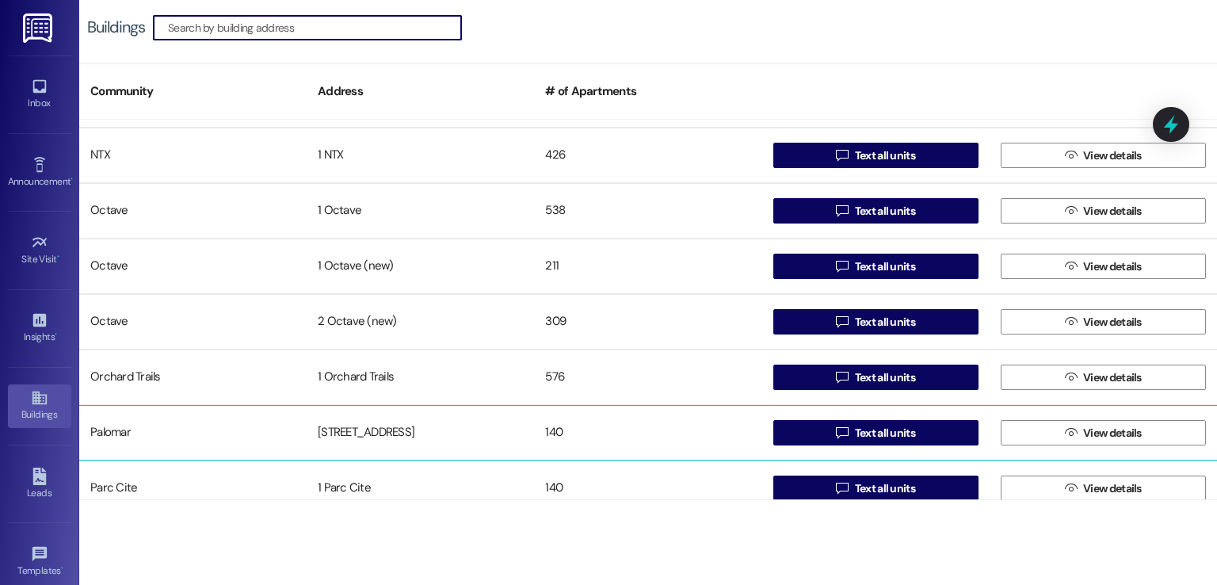
click at [354, 430] on div "[STREET_ADDRESS]" at bounding box center [420, 433] width 227 height 32
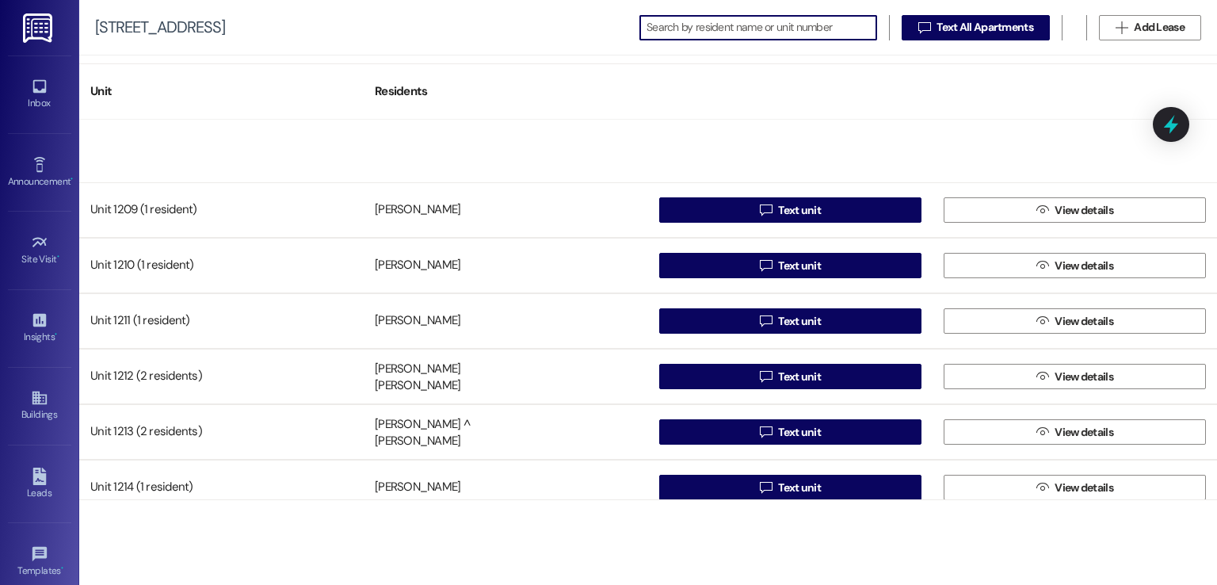
scroll to position [1665, 0]
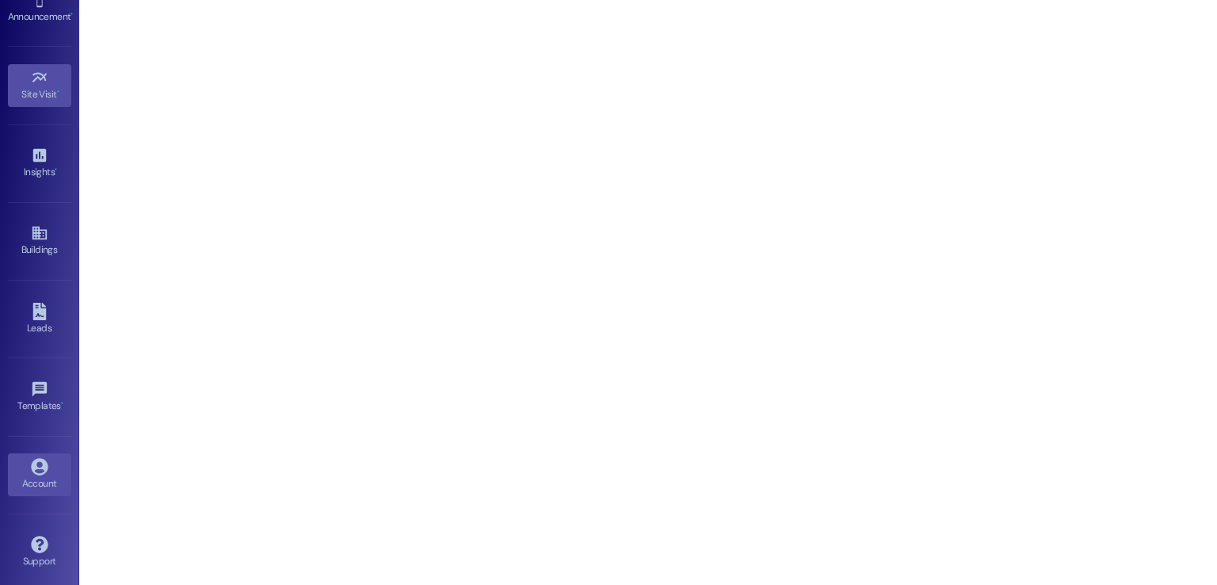
scroll to position [167, 0]
click at [36, 479] on div "Account" at bounding box center [39, 481] width 79 height 16
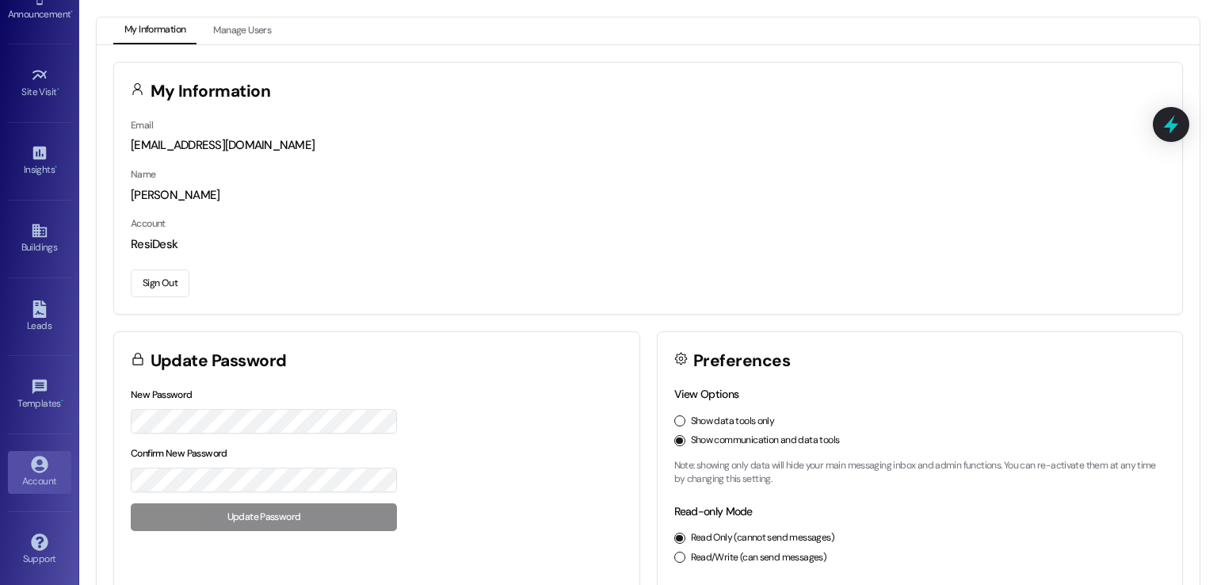
click at [162, 278] on button "Sign Out" at bounding box center [160, 283] width 59 height 28
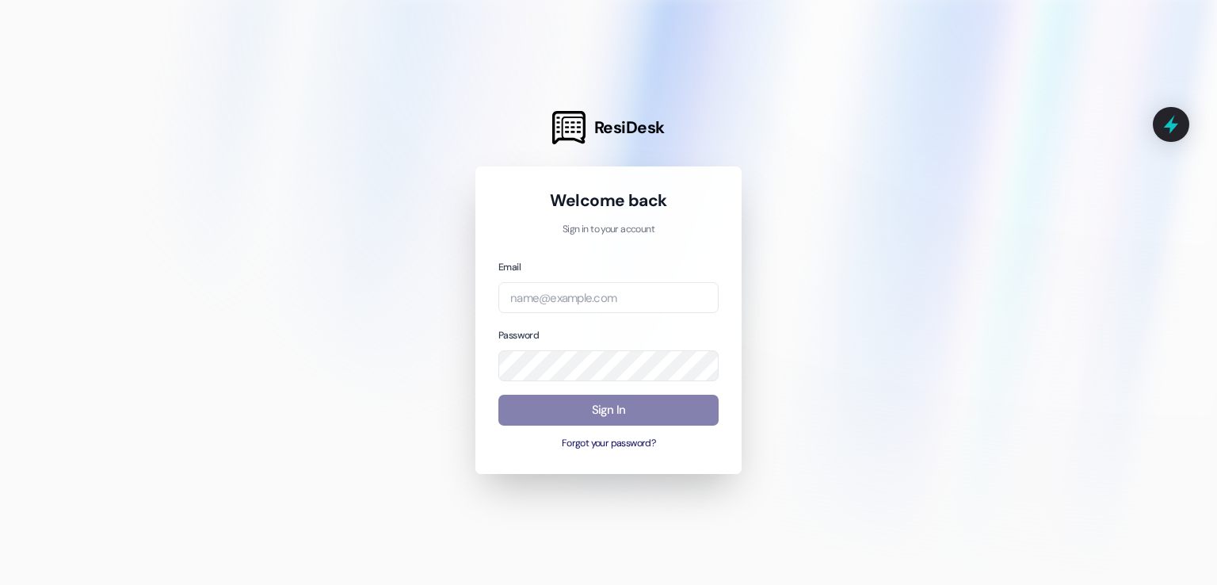
type input "automated-surveys-ims@ims.com"
